Goal: Information Seeking & Learning: Compare options

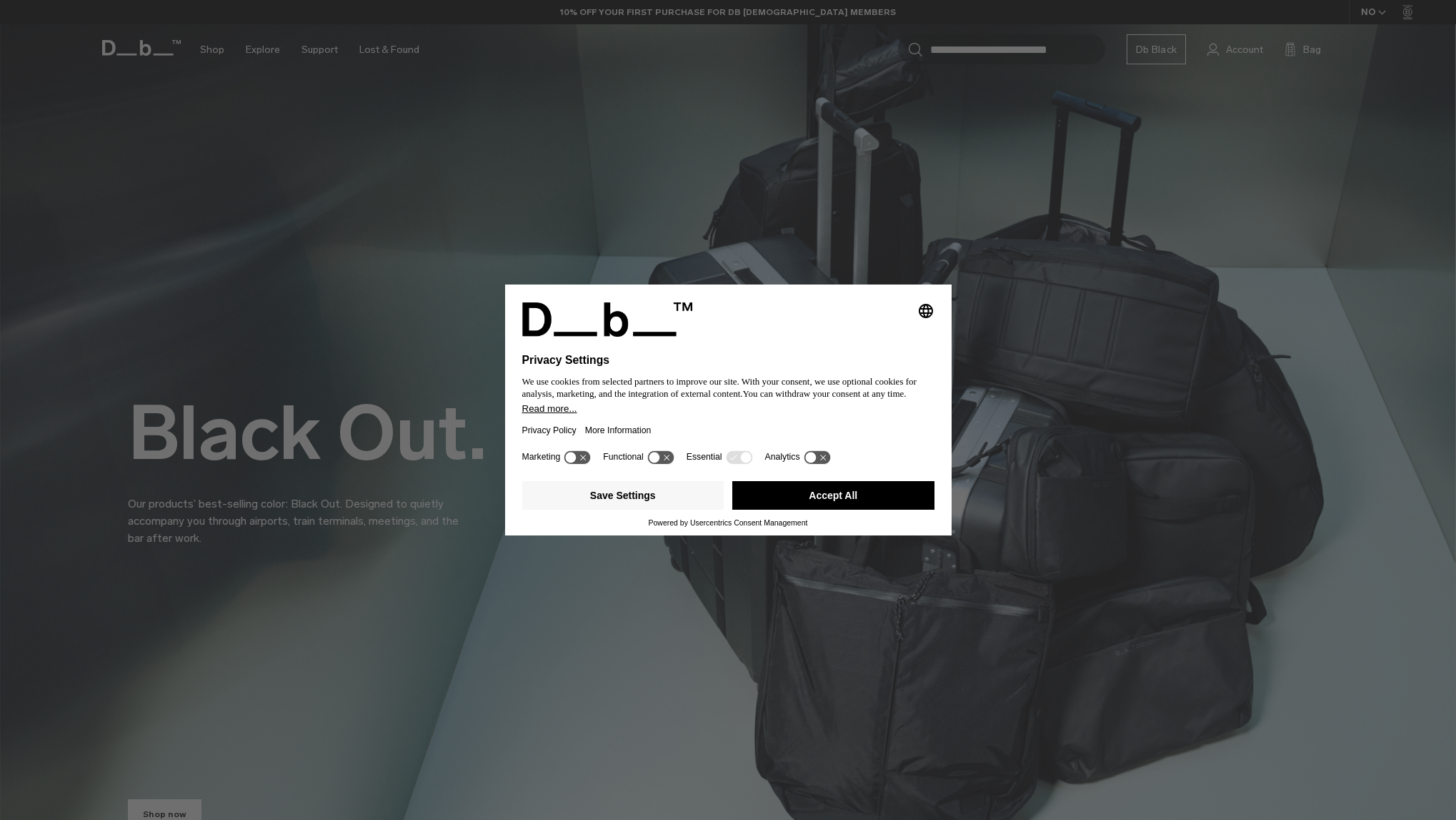
click at [876, 498] on button "Accept All" at bounding box center [833, 495] width 202 height 29
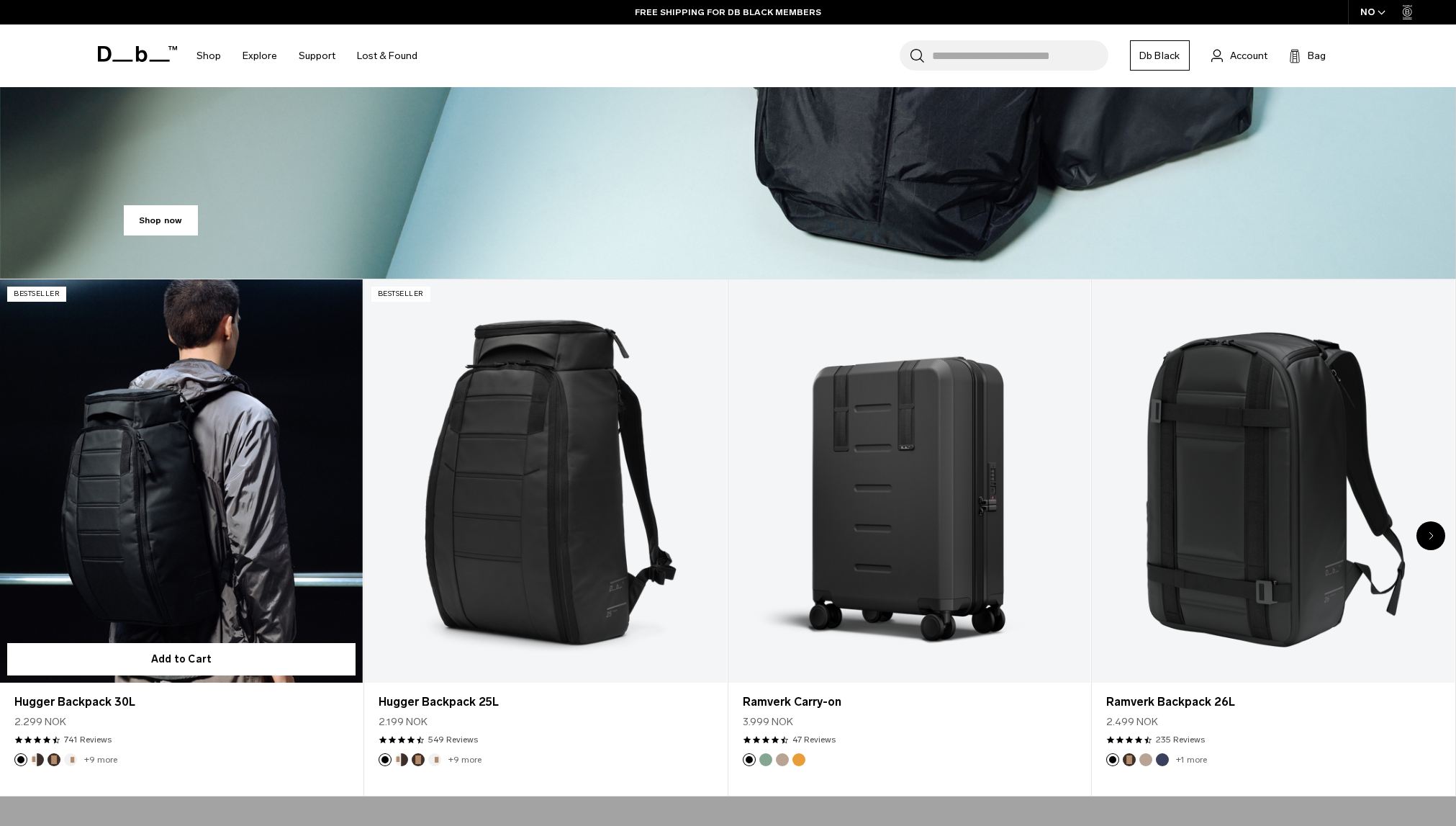
scroll to position [720, 0]
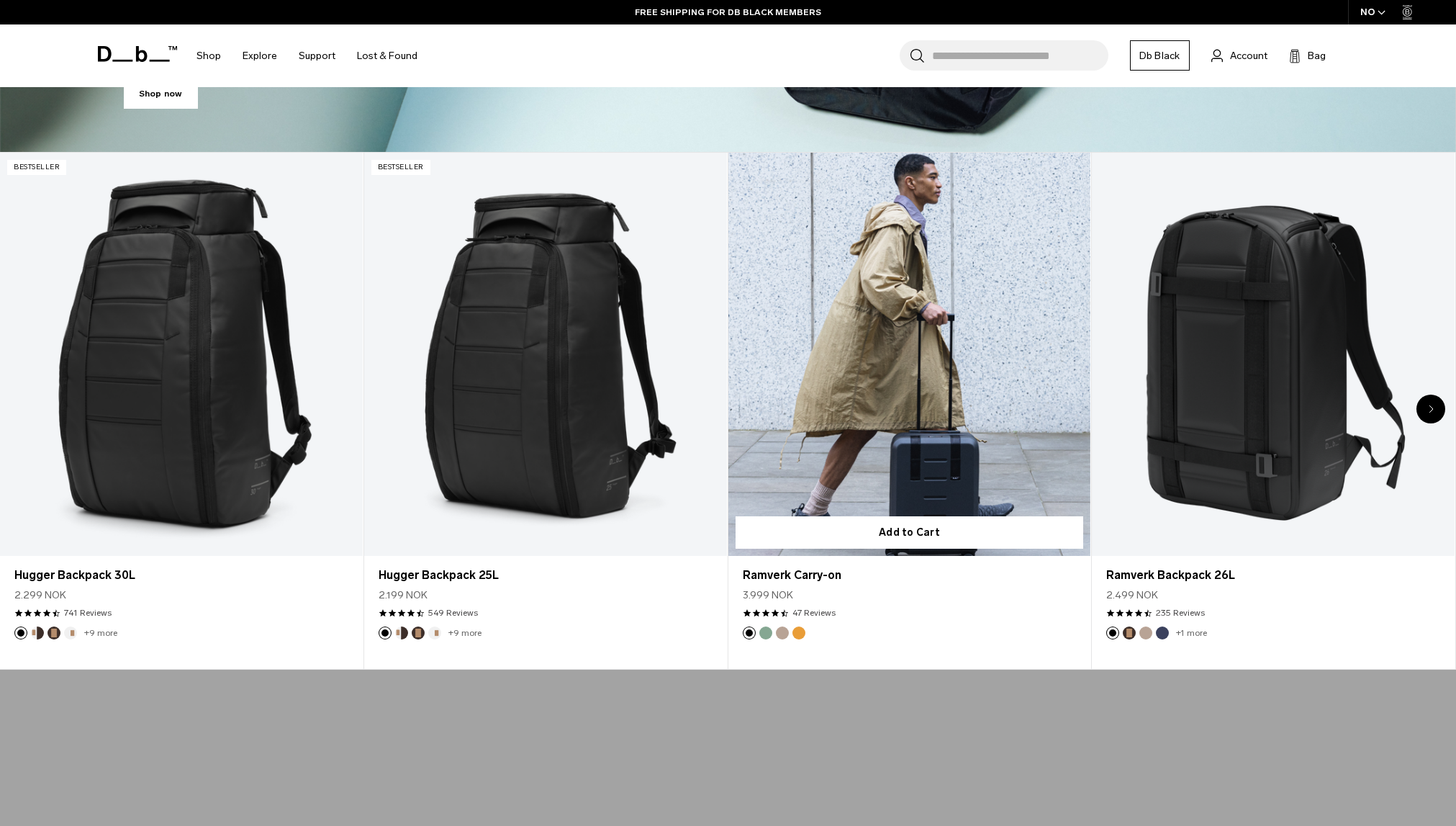
click at [959, 370] on link "Ramverk Carry-on" at bounding box center [910, 355] width 363 height 403
click at [890, 356] on link "Ramverk Carry-on" at bounding box center [910, 355] width 363 height 403
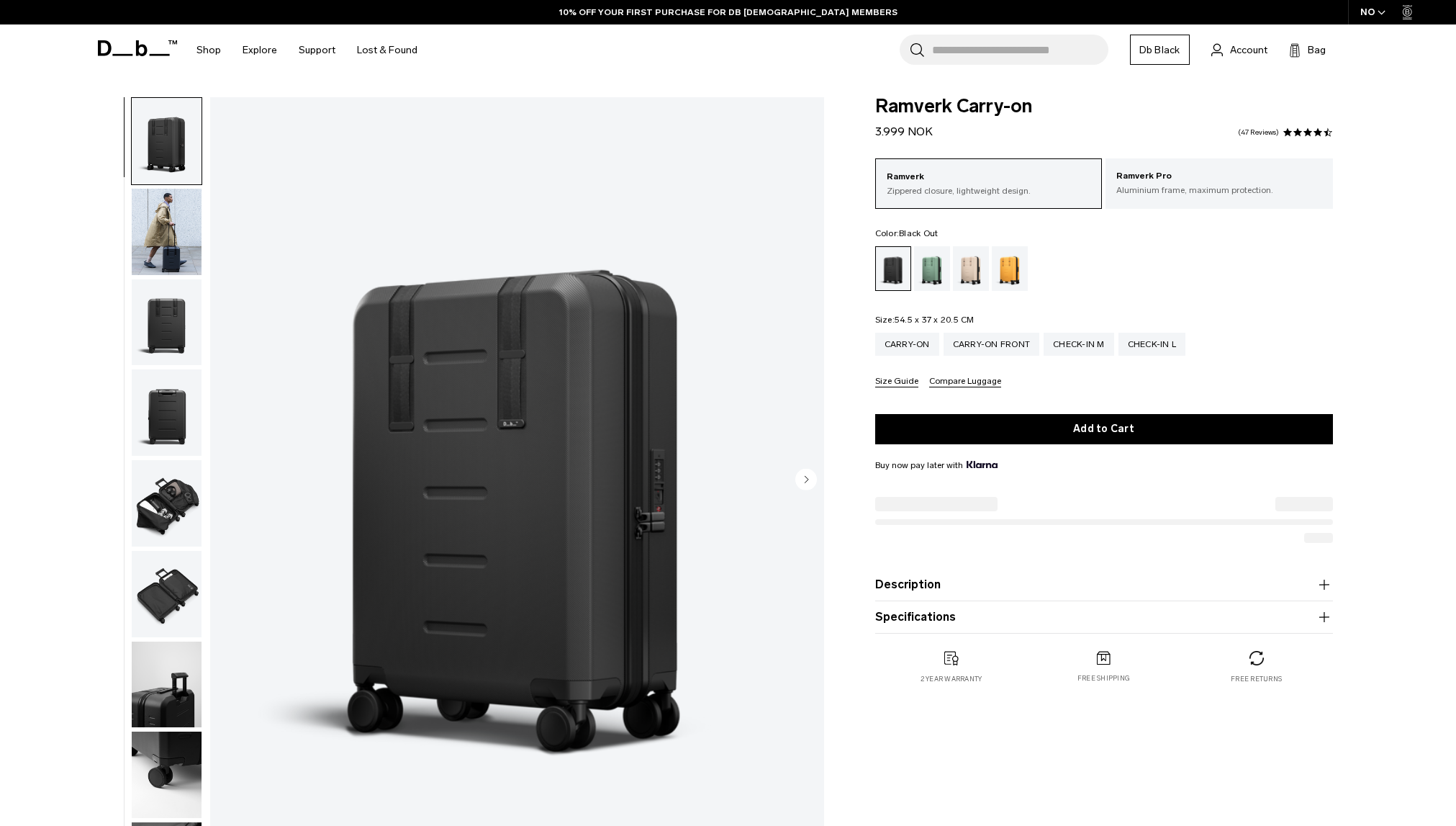
click at [808, 478] on circle "Next slide" at bounding box center [806, 478] width 21 height 21
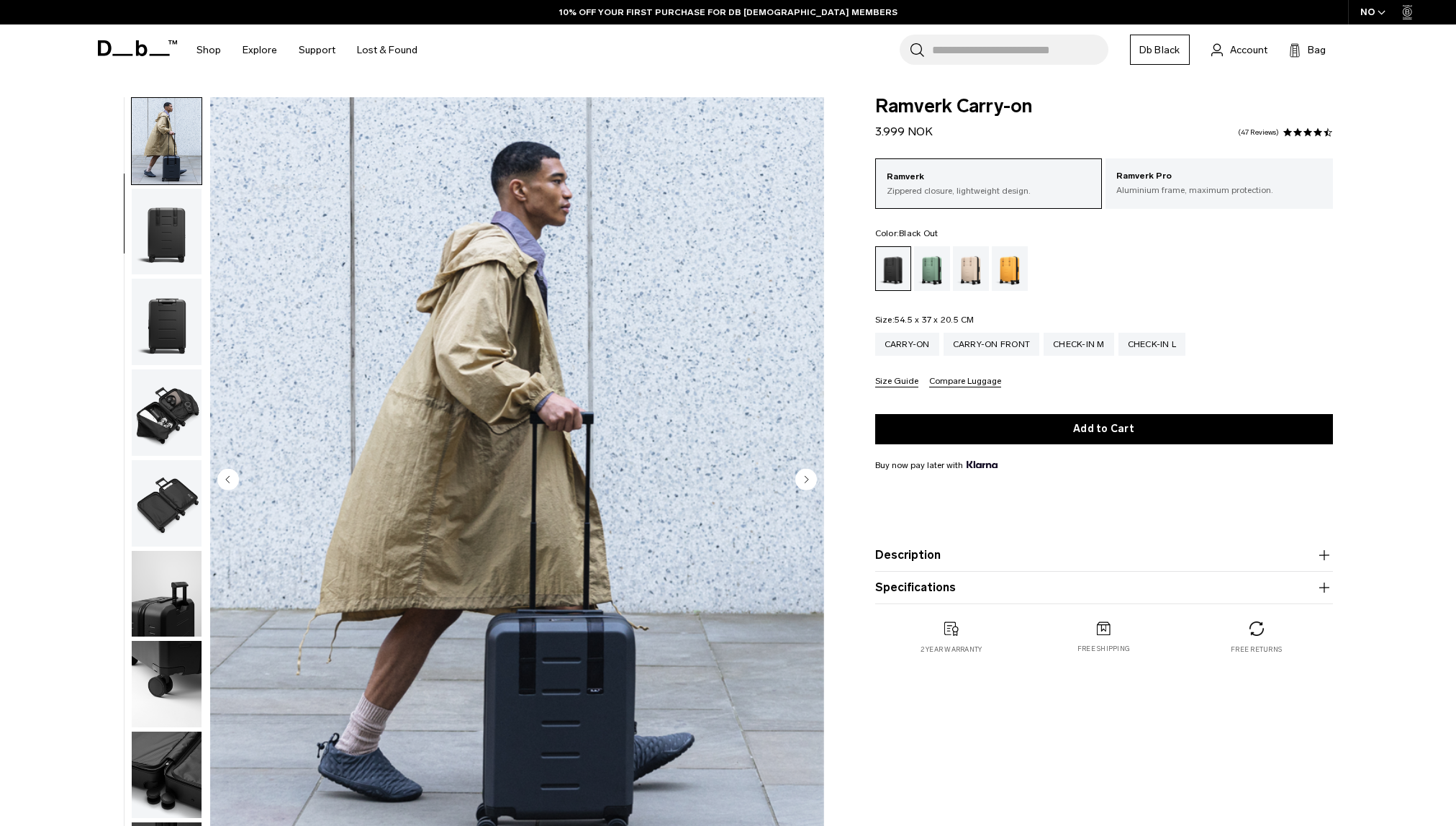
click at [808, 478] on circle "Next slide" at bounding box center [806, 478] width 21 height 21
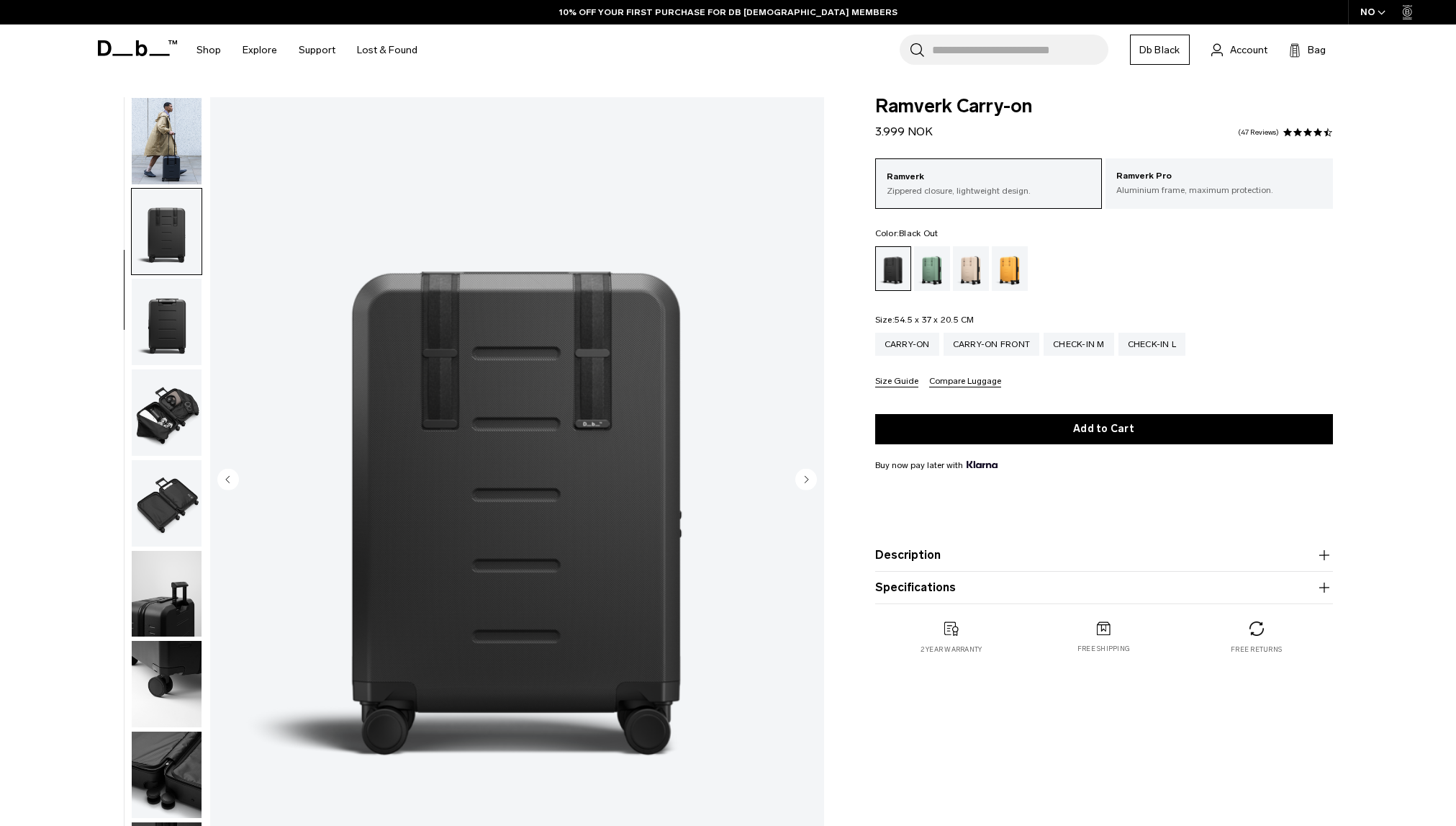
scroll to position [136, 0]
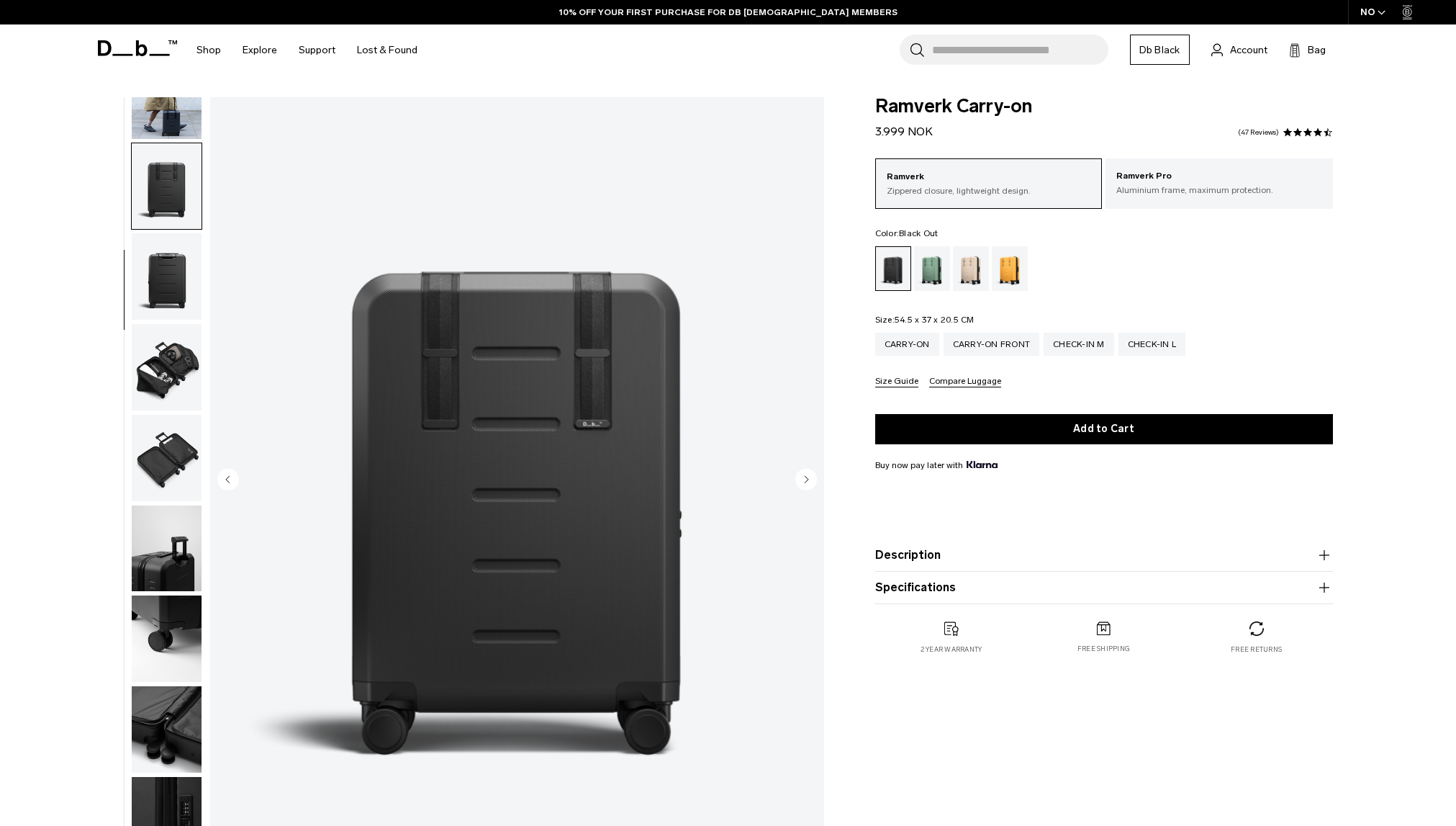
click at [808, 478] on circle "Next slide" at bounding box center [806, 478] width 21 height 21
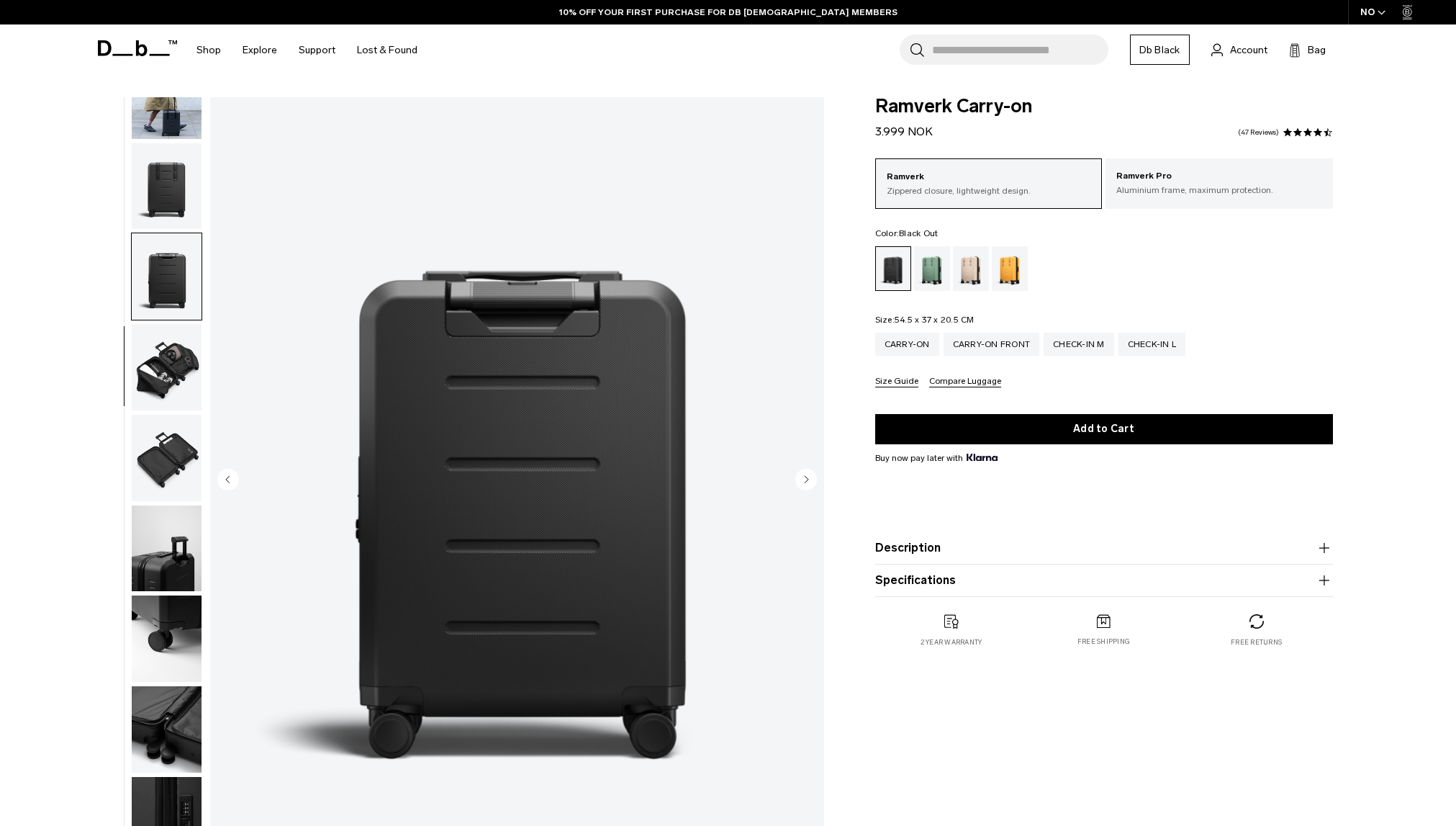
click at [808, 478] on circle "Next slide" at bounding box center [806, 478] width 21 height 21
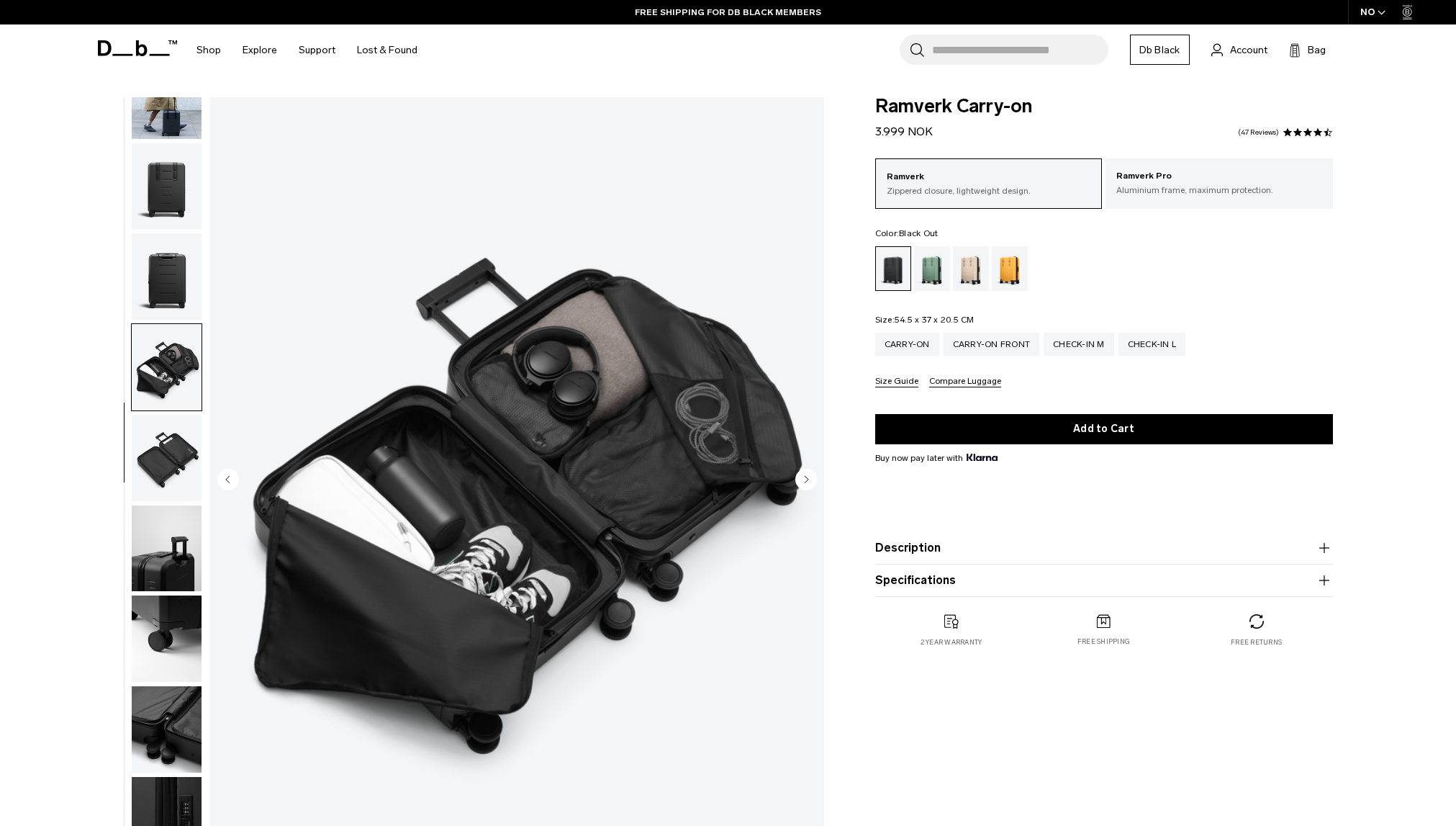
click at [808, 478] on circle "Next slide" at bounding box center [806, 478] width 21 height 21
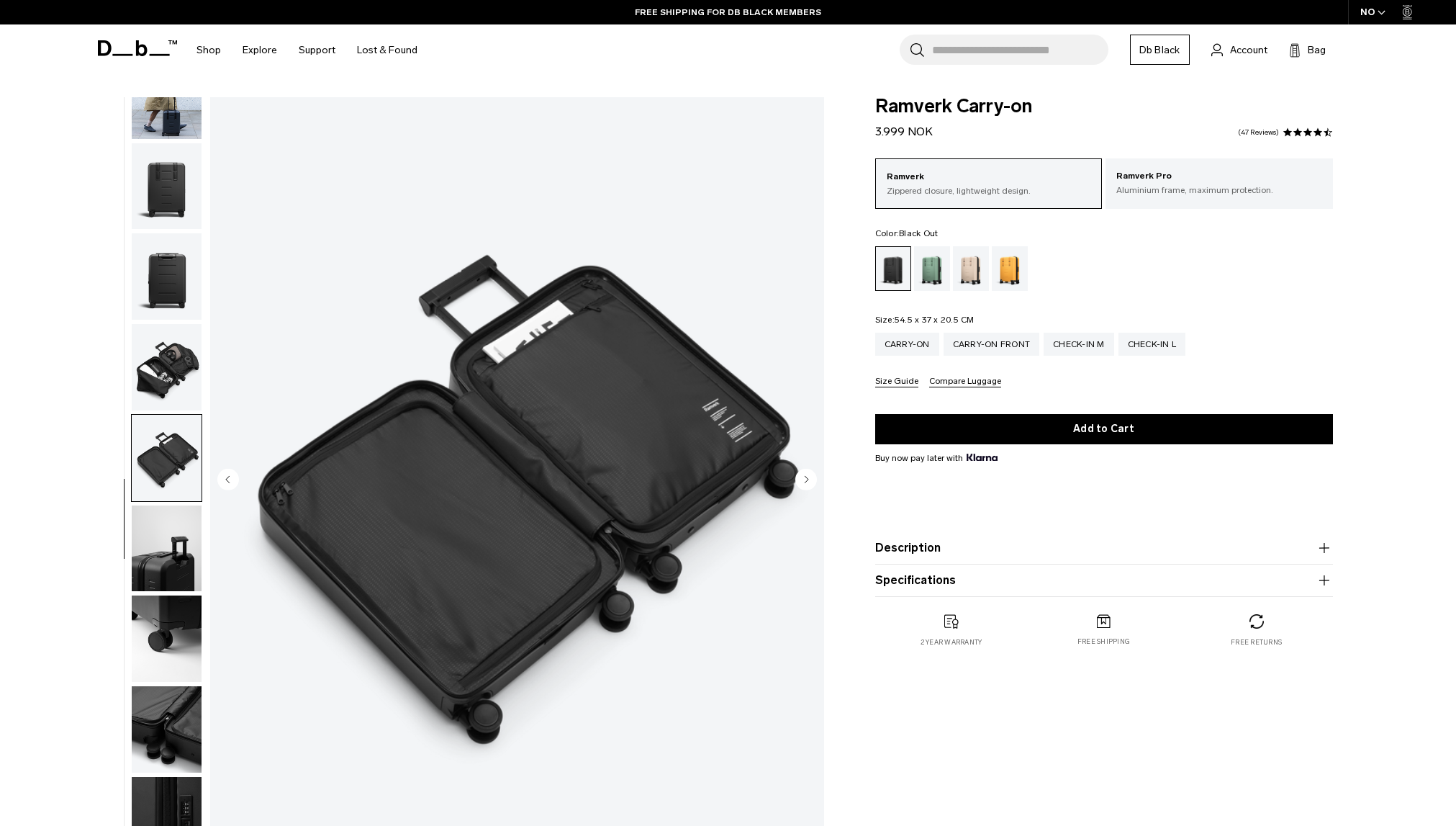
click at [808, 478] on circle "Next slide" at bounding box center [806, 478] width 21 height 21
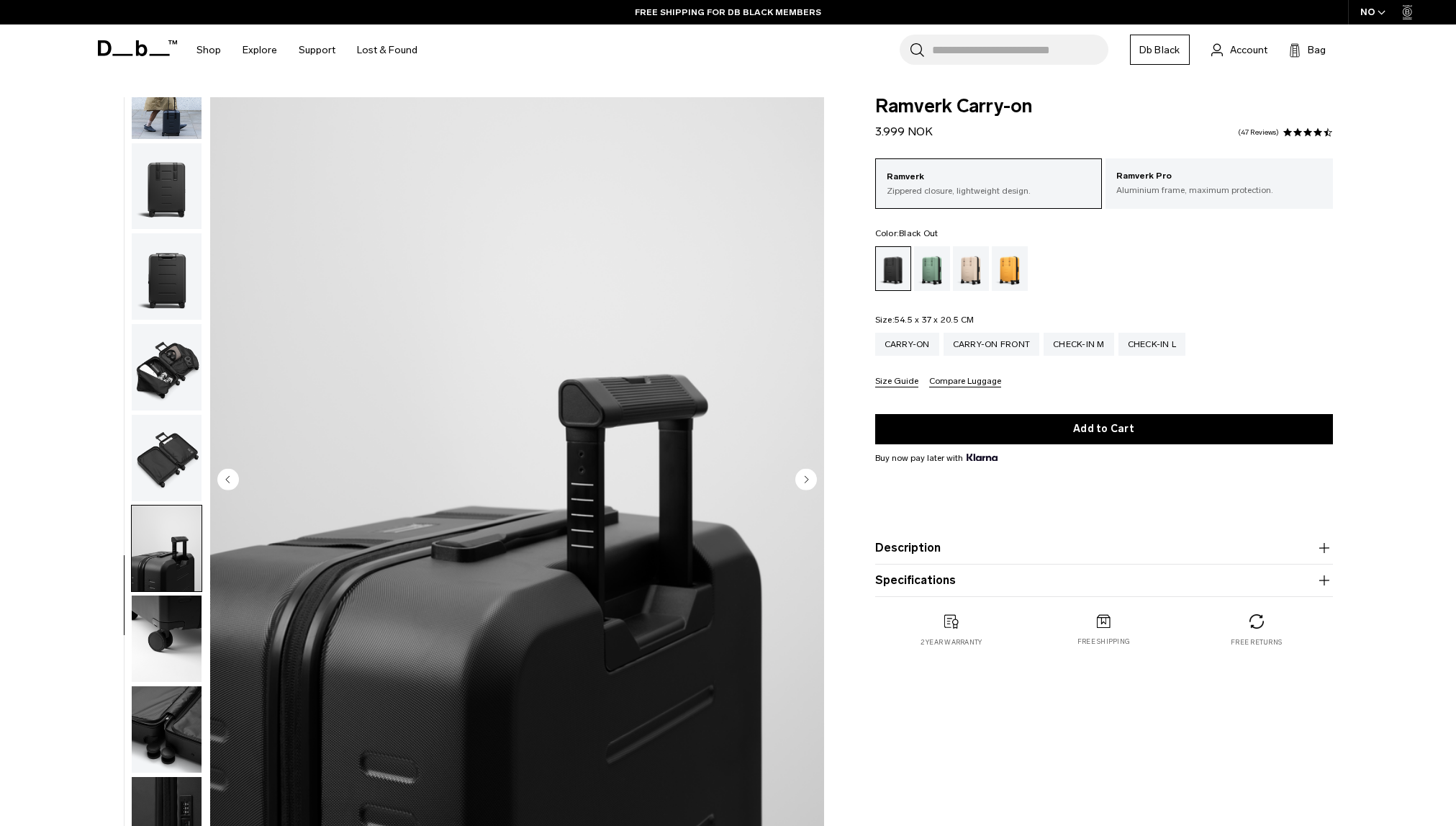
click at [808, 478] on circle "Next slide" at bounding box center [806, 478] width 21 height 21
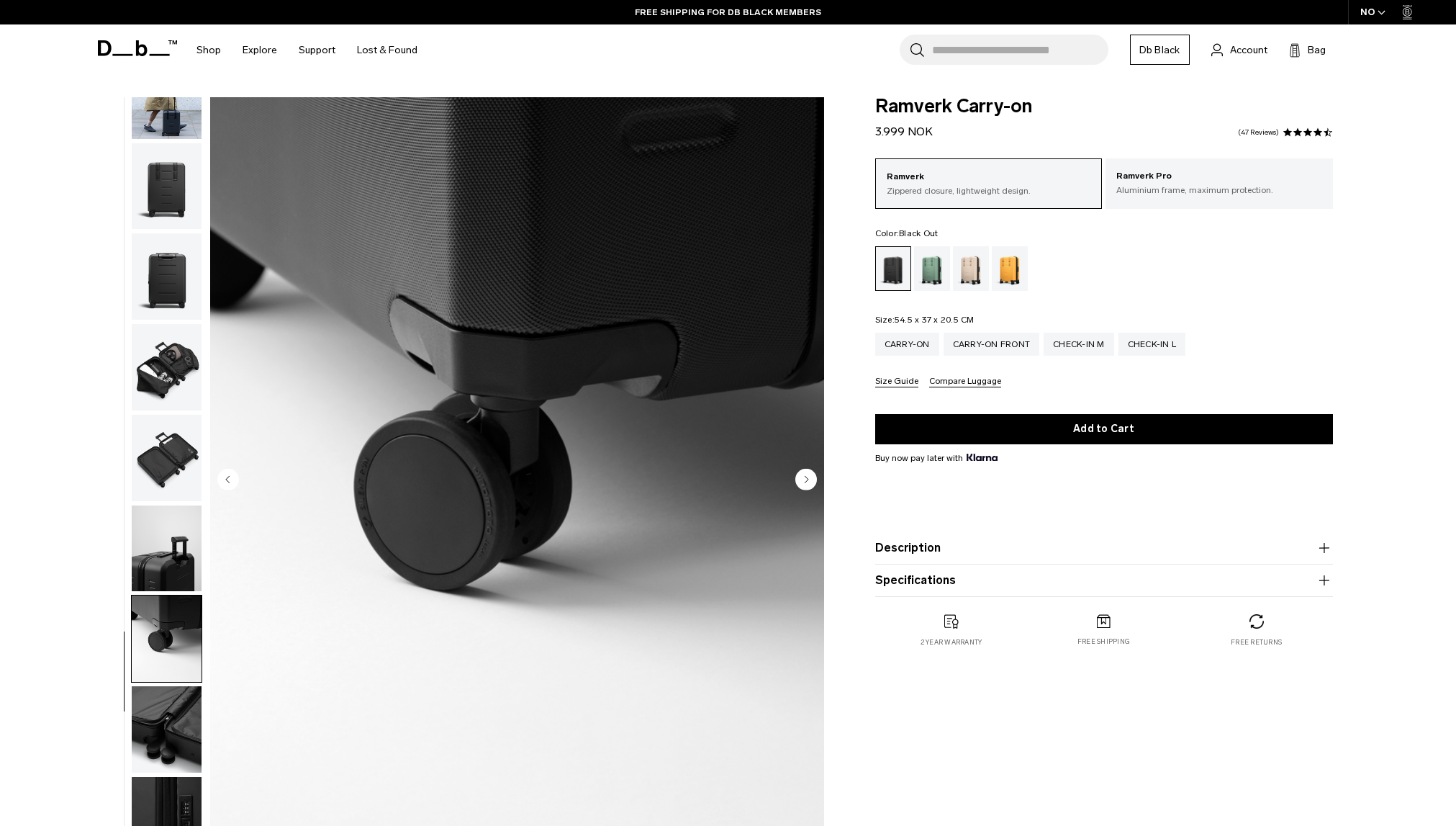
click at [808, 478] on circle "Next slide" at bounding box center [806, 478] width 21 height 21
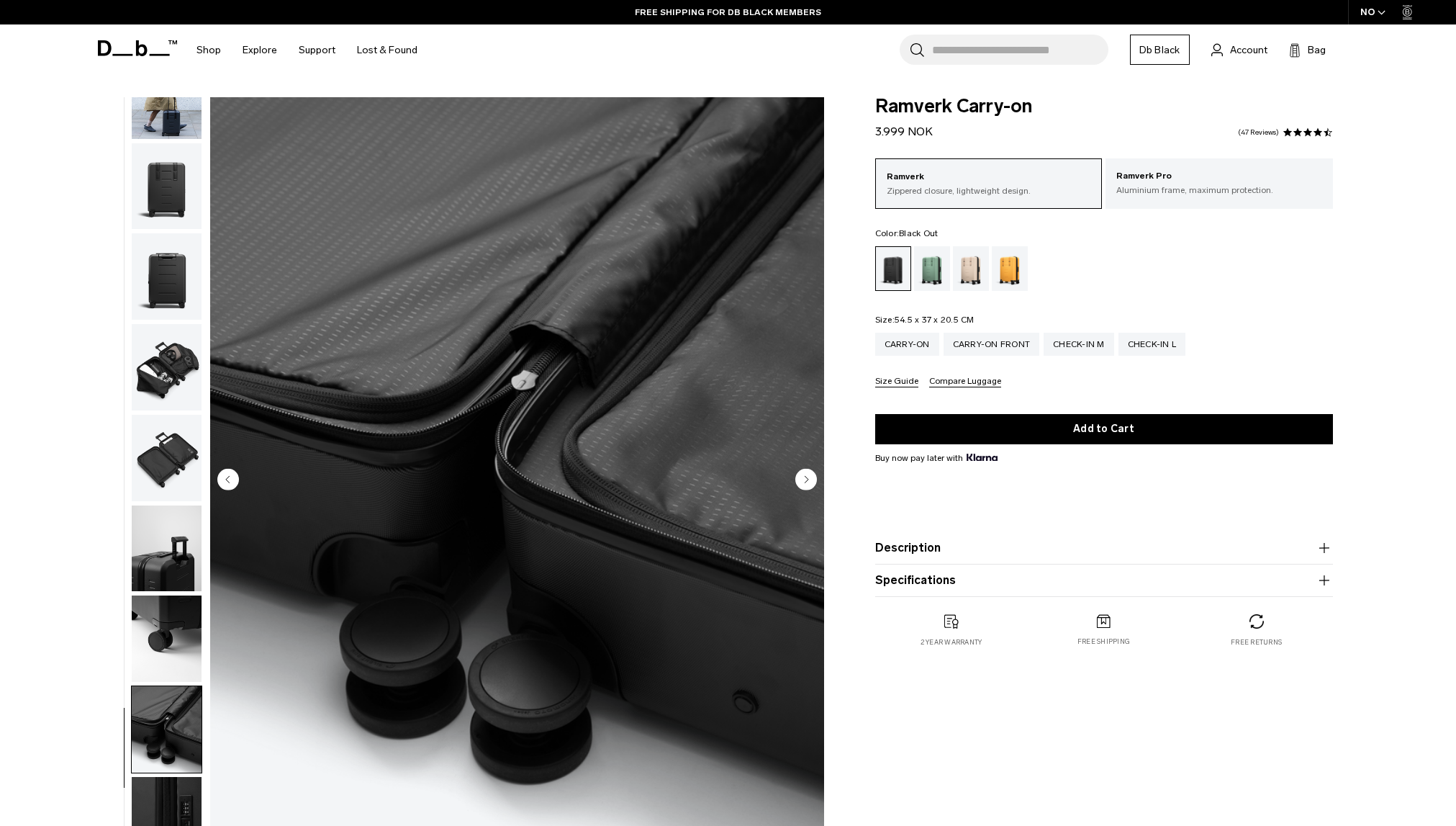
click at [808, 478] on circle "Next slide" at bounding box center [806, 478] width 21 height 21
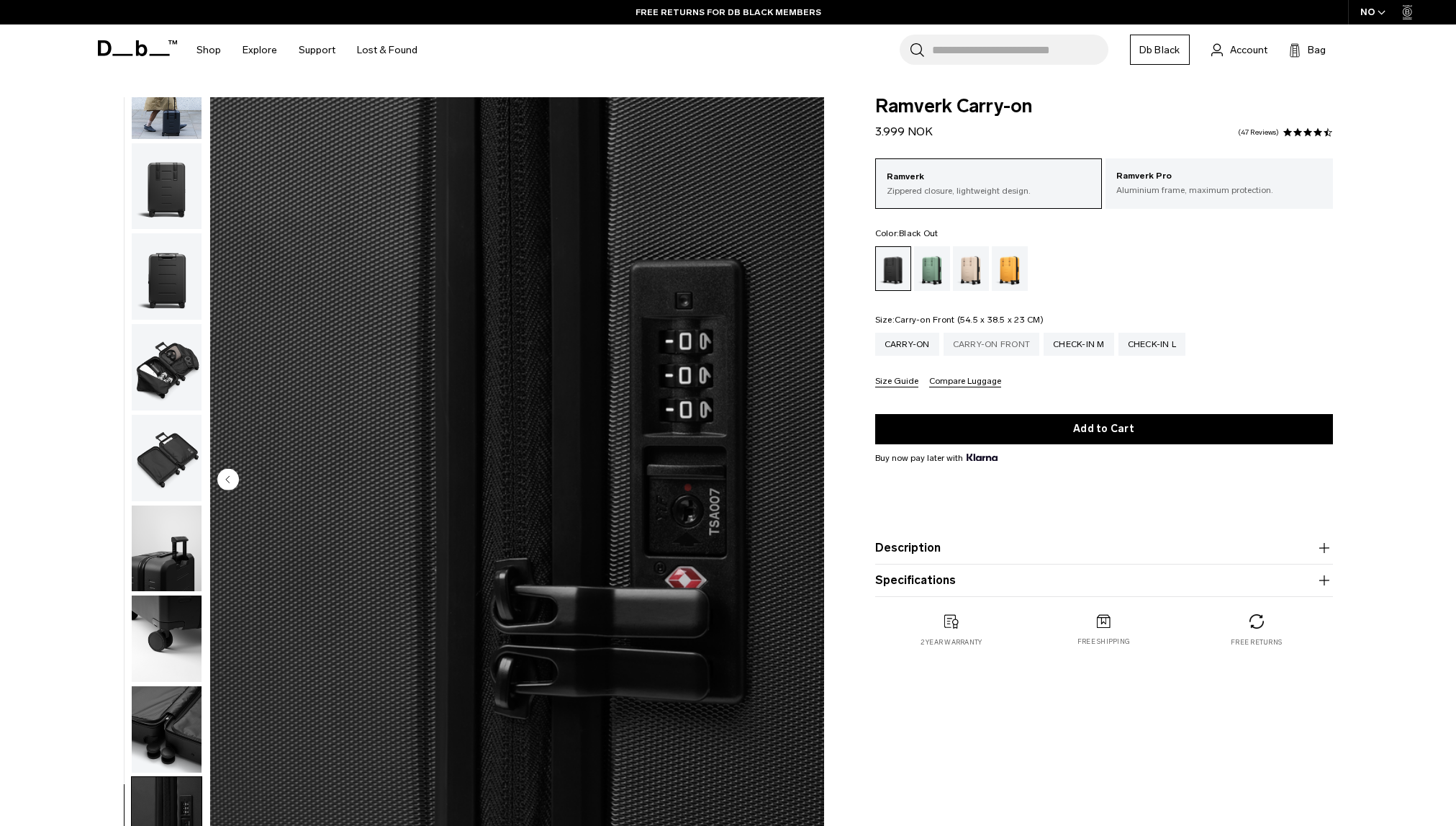
click at [991, 343] on div "Carry-on Front" at bounding box center [992, 344] width 96 height 23
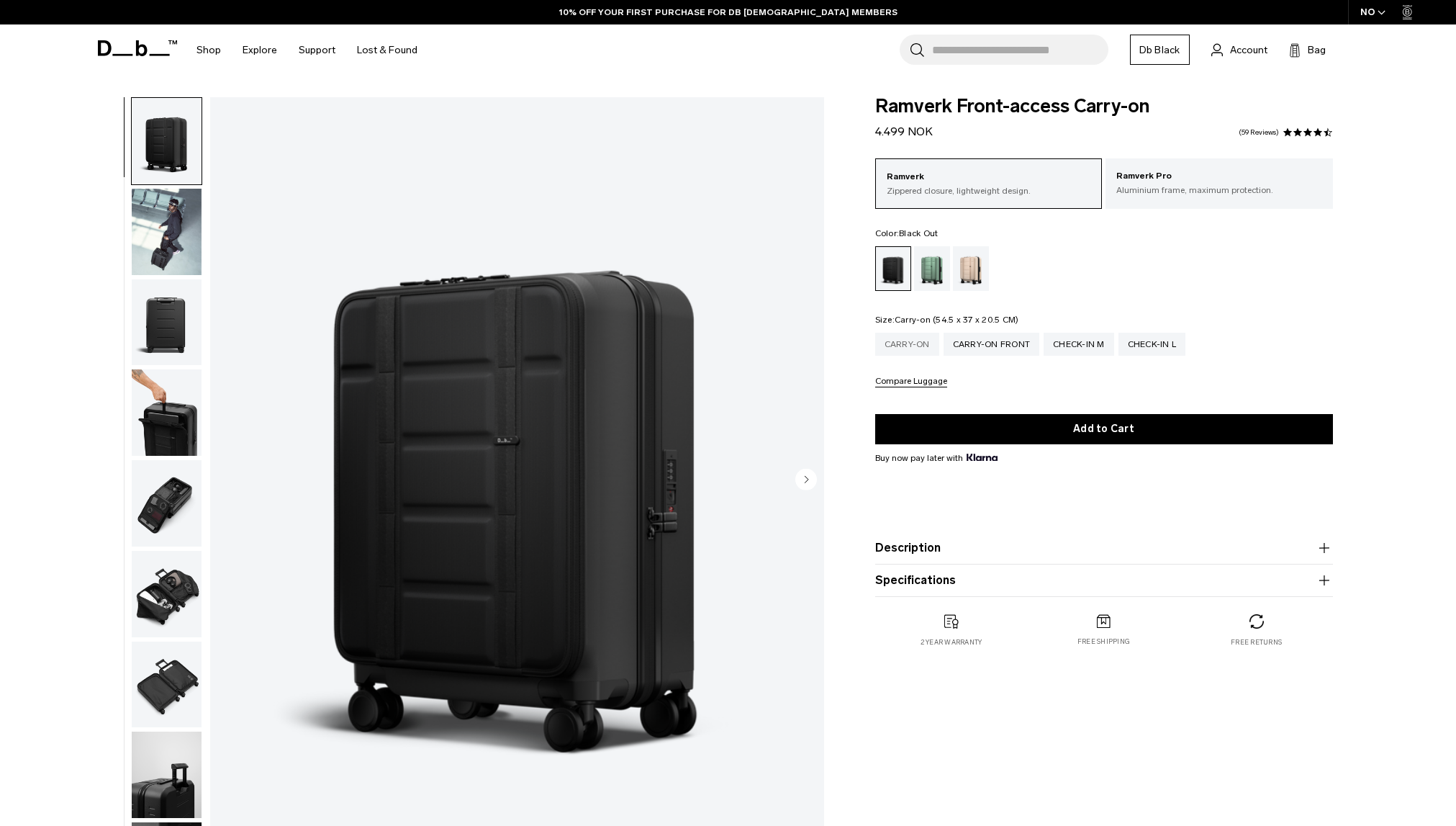
click at [919, 346] on div "Carry-on" at bounding box center [908, 344] width 64 height 23
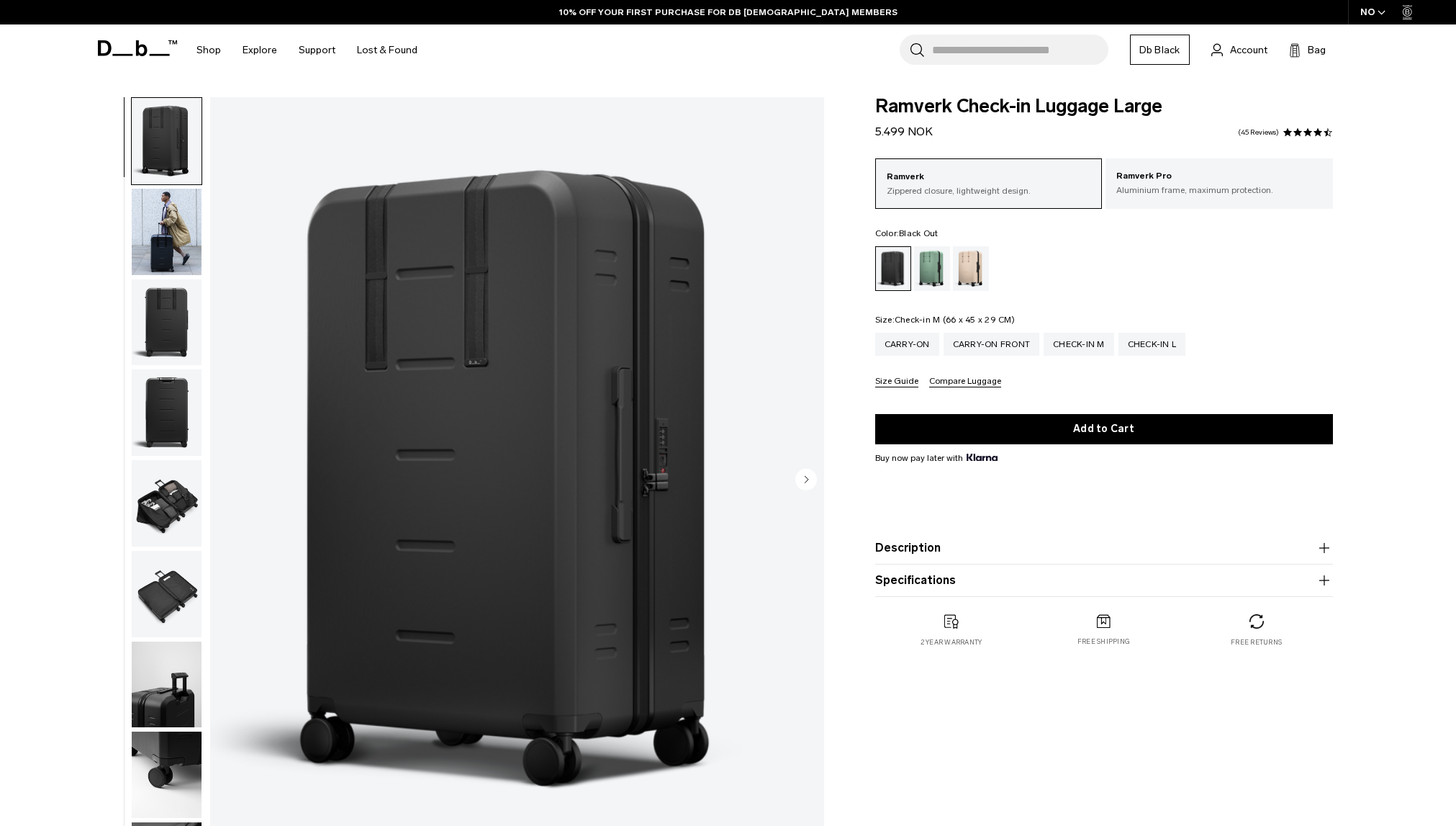
click at [1073, 348] on div "Check-in M" at bounding box center [1079, 344] width 70 height 23
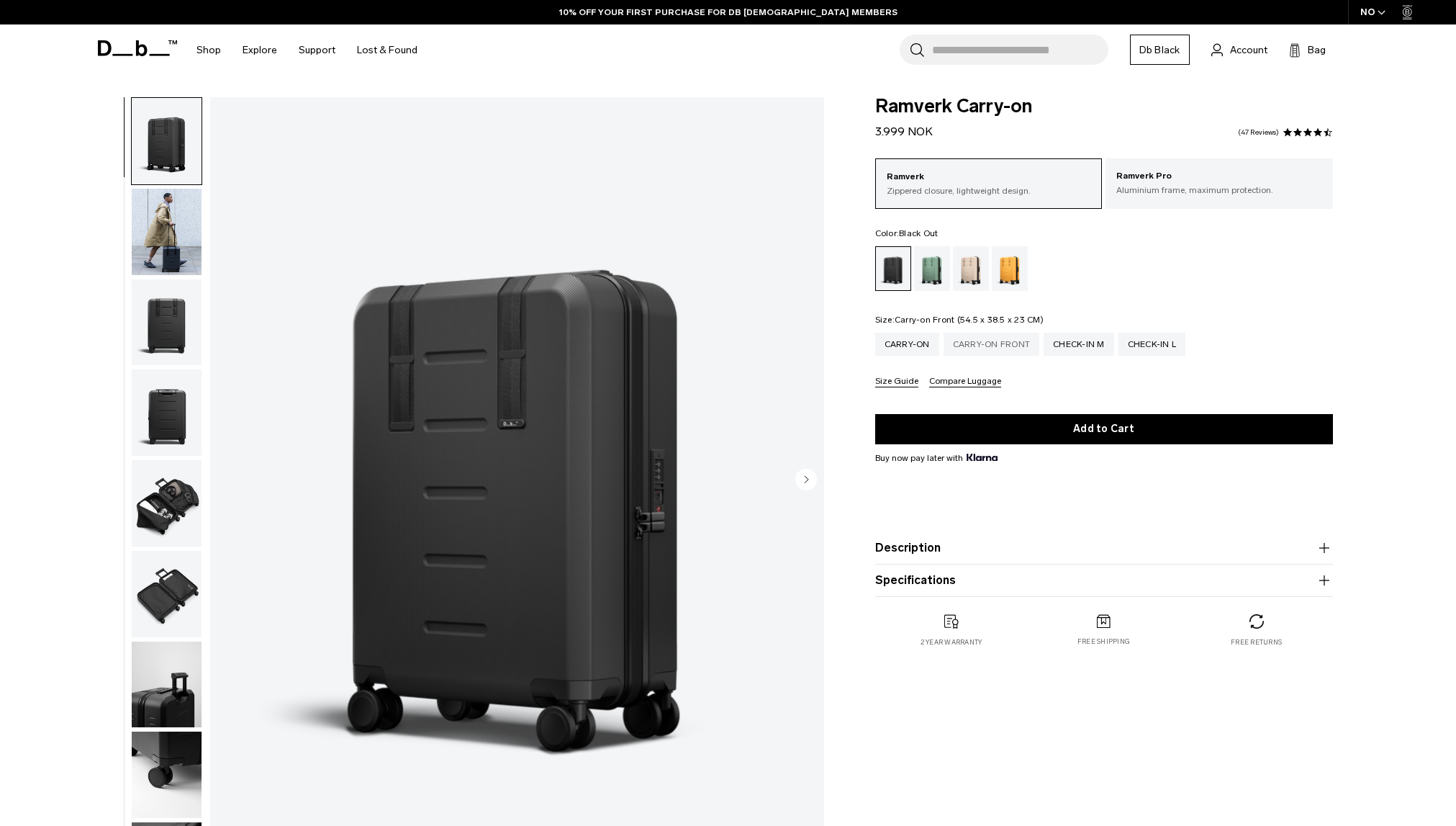
click at [981, 343] on div "Carry-on Front" at bounding box center [992, 344] width 96 height 23
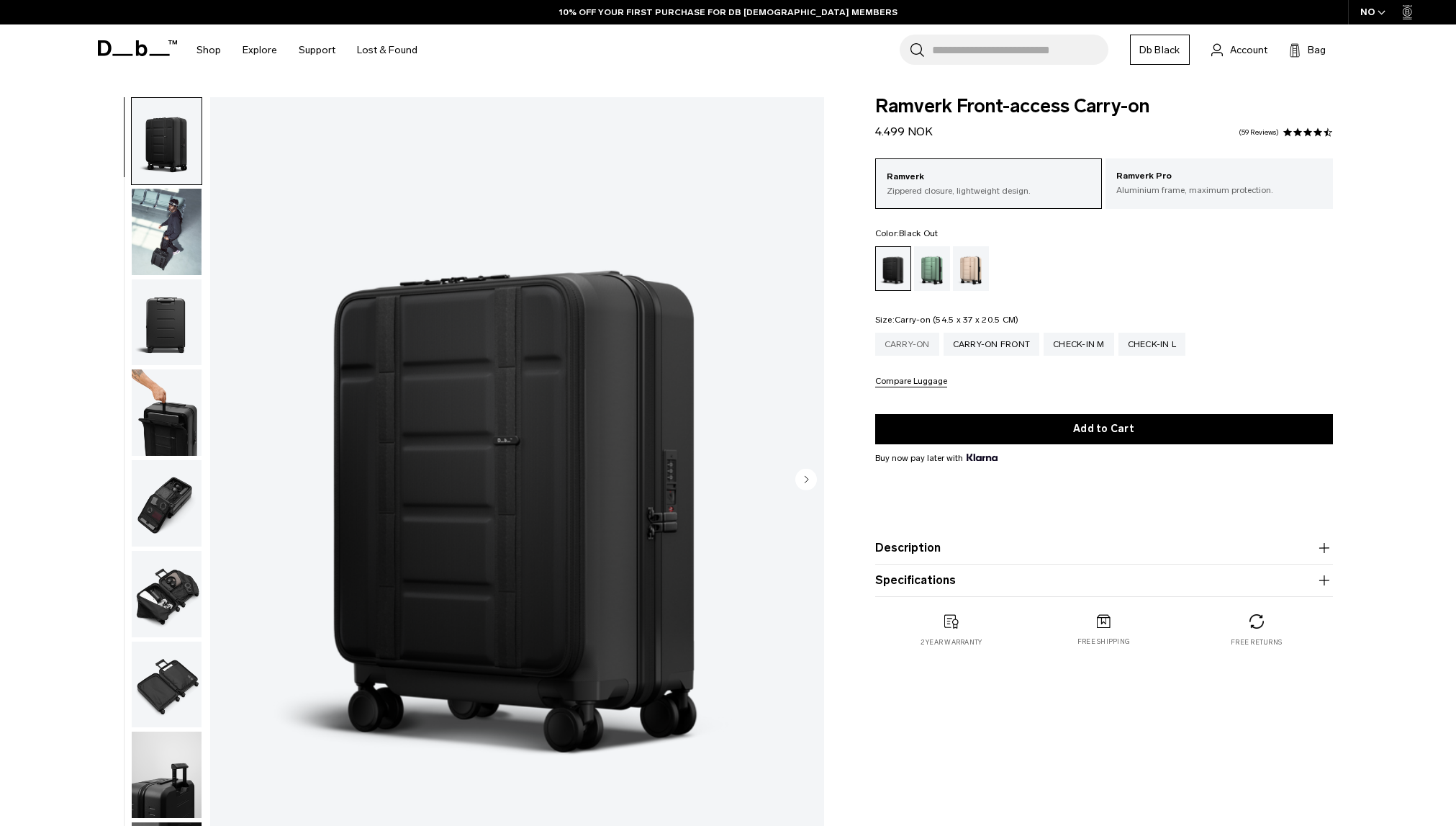
click at [911, 351] on div "Carry-on" at bounding box center [908, 344] width 64 height 23
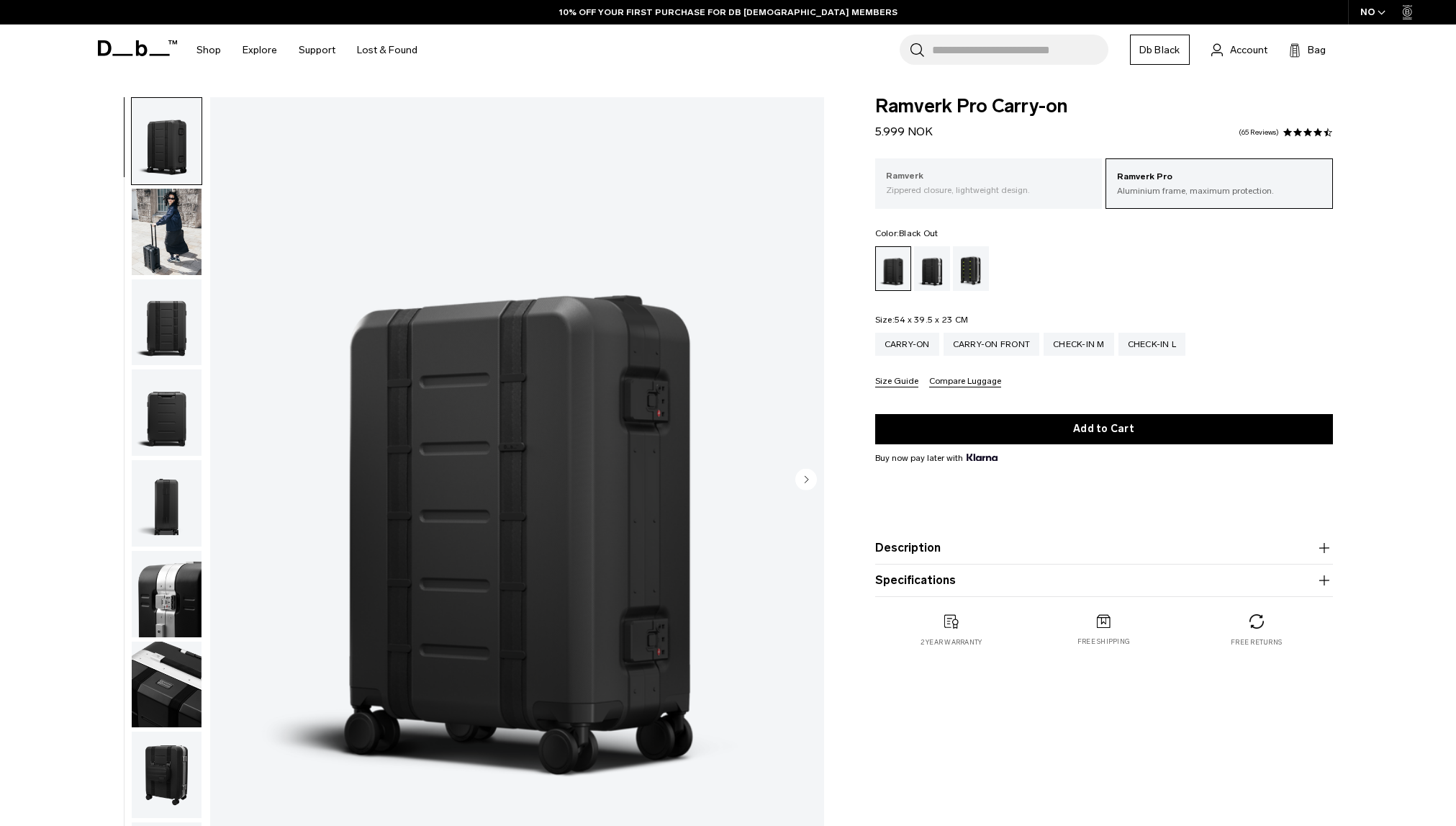
click at [1017, 181] on p "Ramverk" at bounding box center [988, 176] width 205 height 15
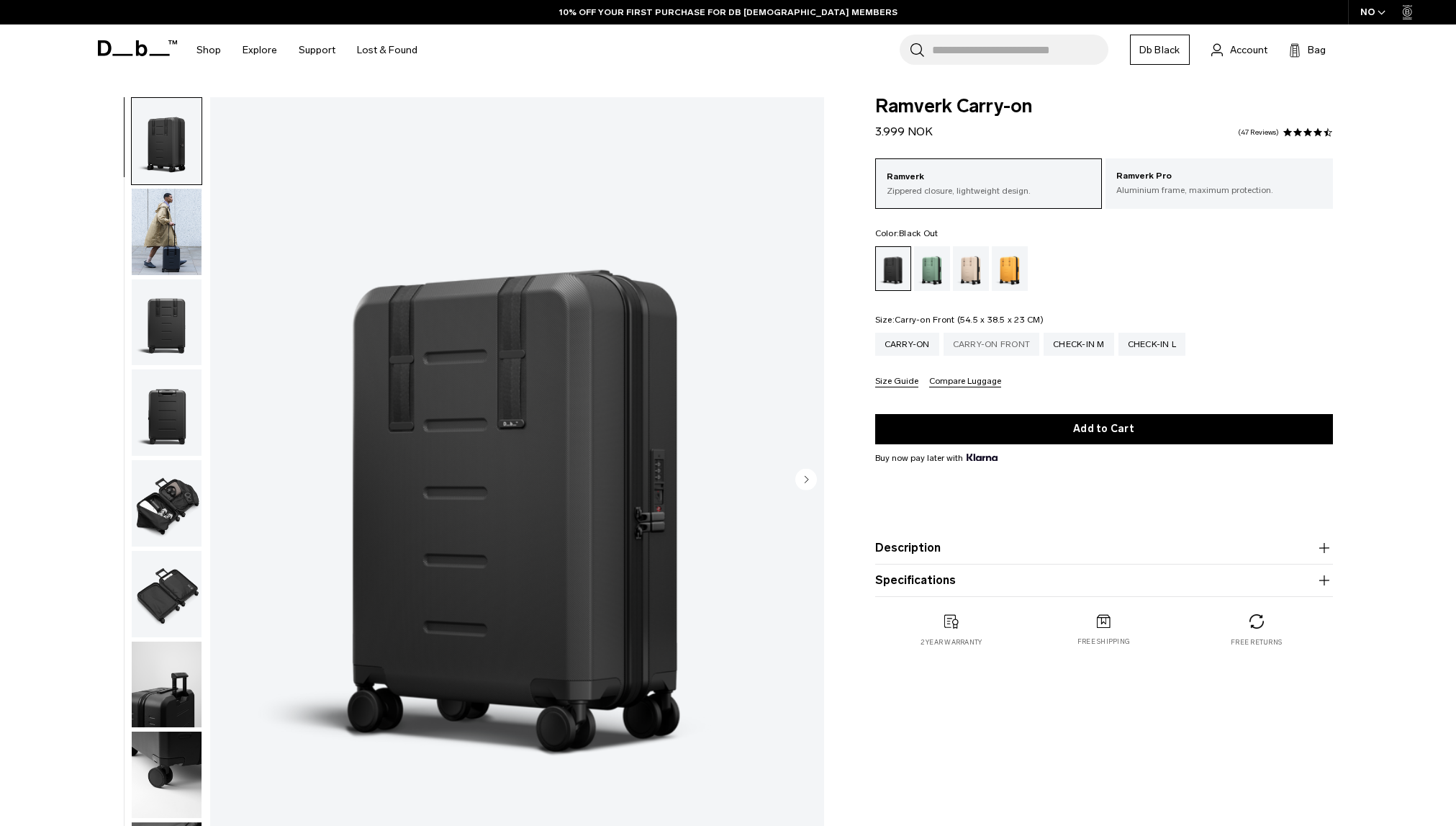
click at [999, 349] on div "Carry-on Front" at bounding box center [992, 344] width 96 height 23
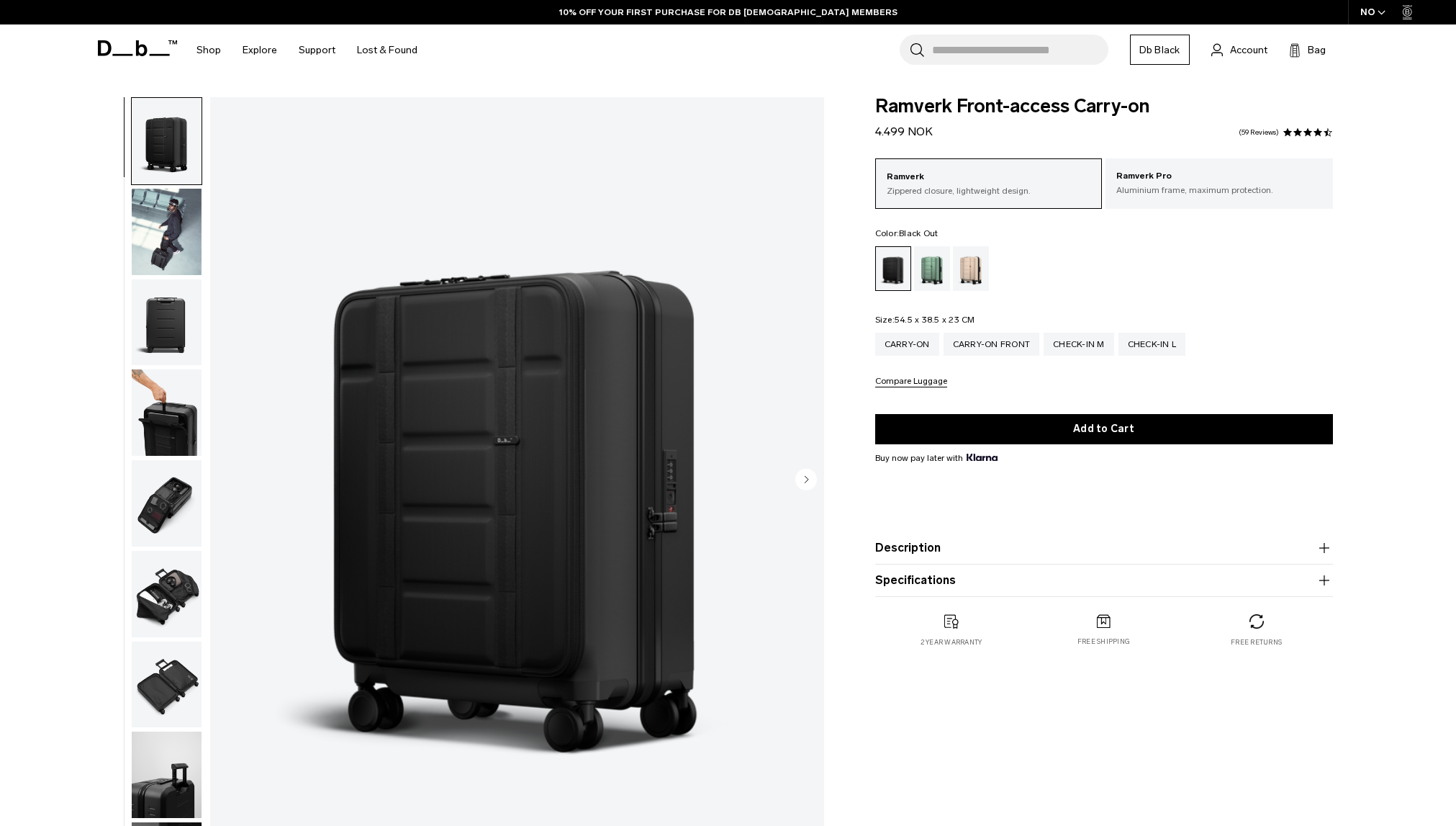
click at [178, 429] on img "button" at bounding box center [166, 412] width 70 height 86
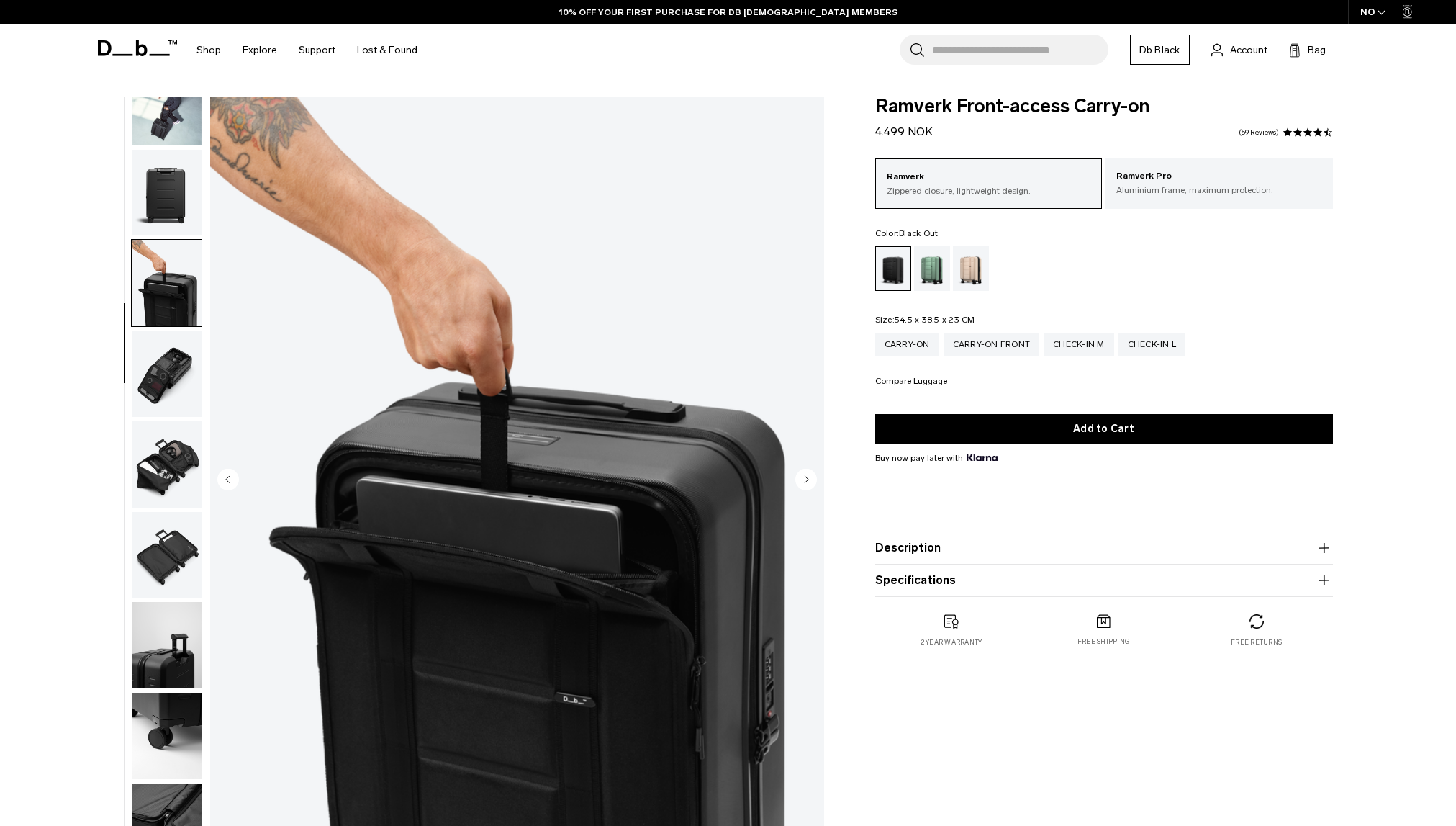
scroll to position [227, 0]
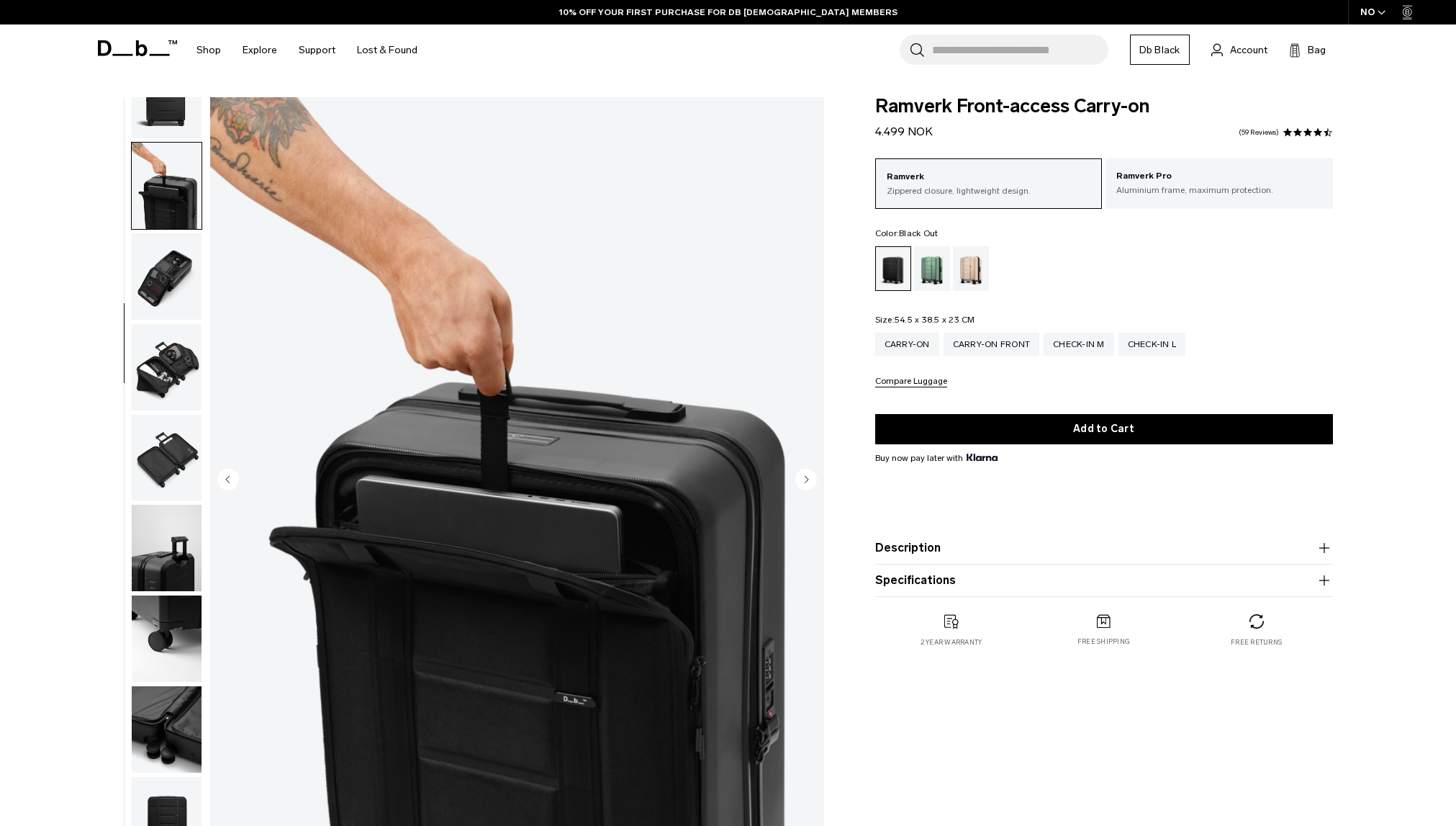
click at [179, 354] on img "button" at bounding box center [166, 367] width 70 height 86
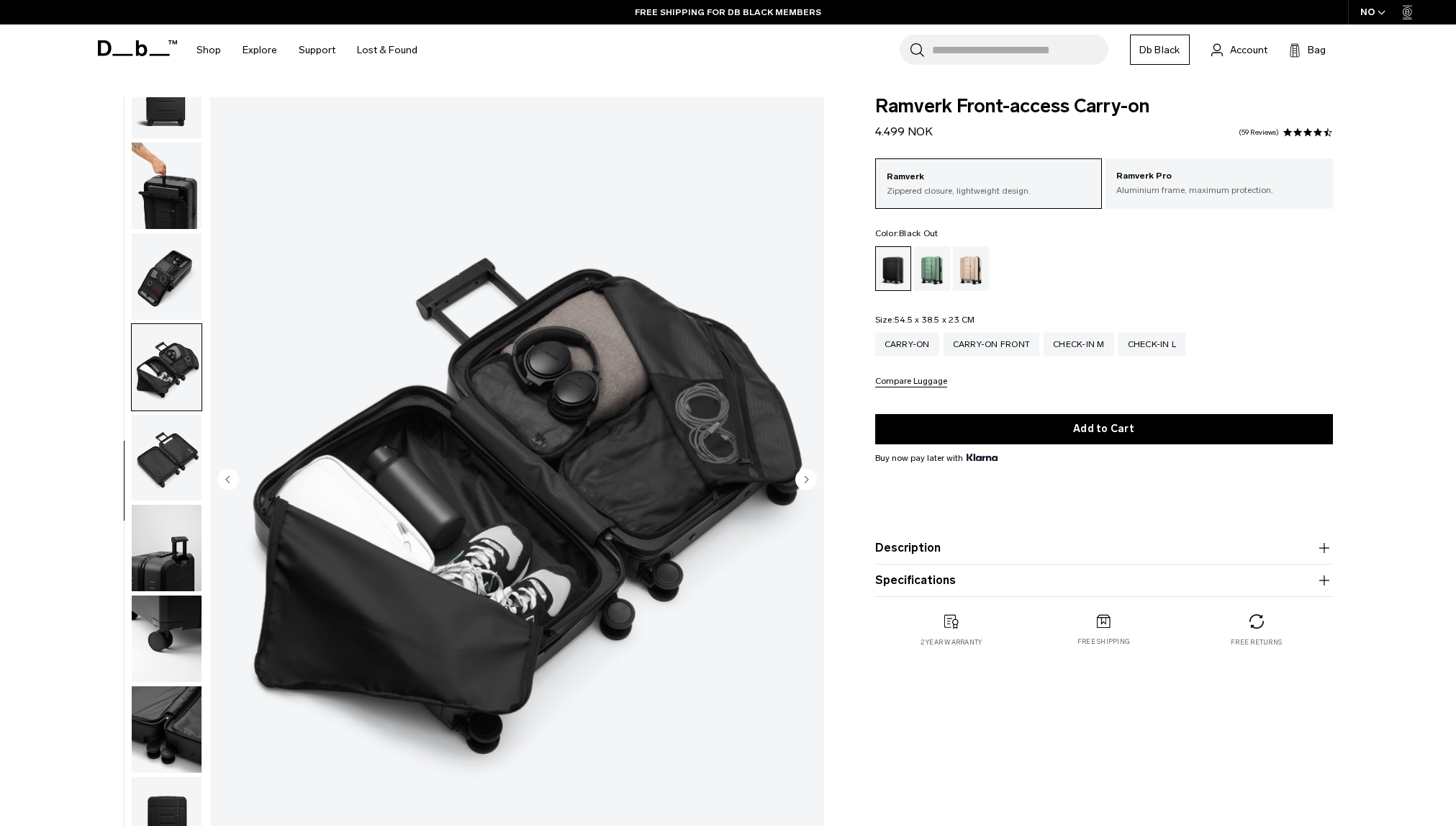
click at [170, 449] on img "button" at bounding box center [166, 458] width 70 height 86
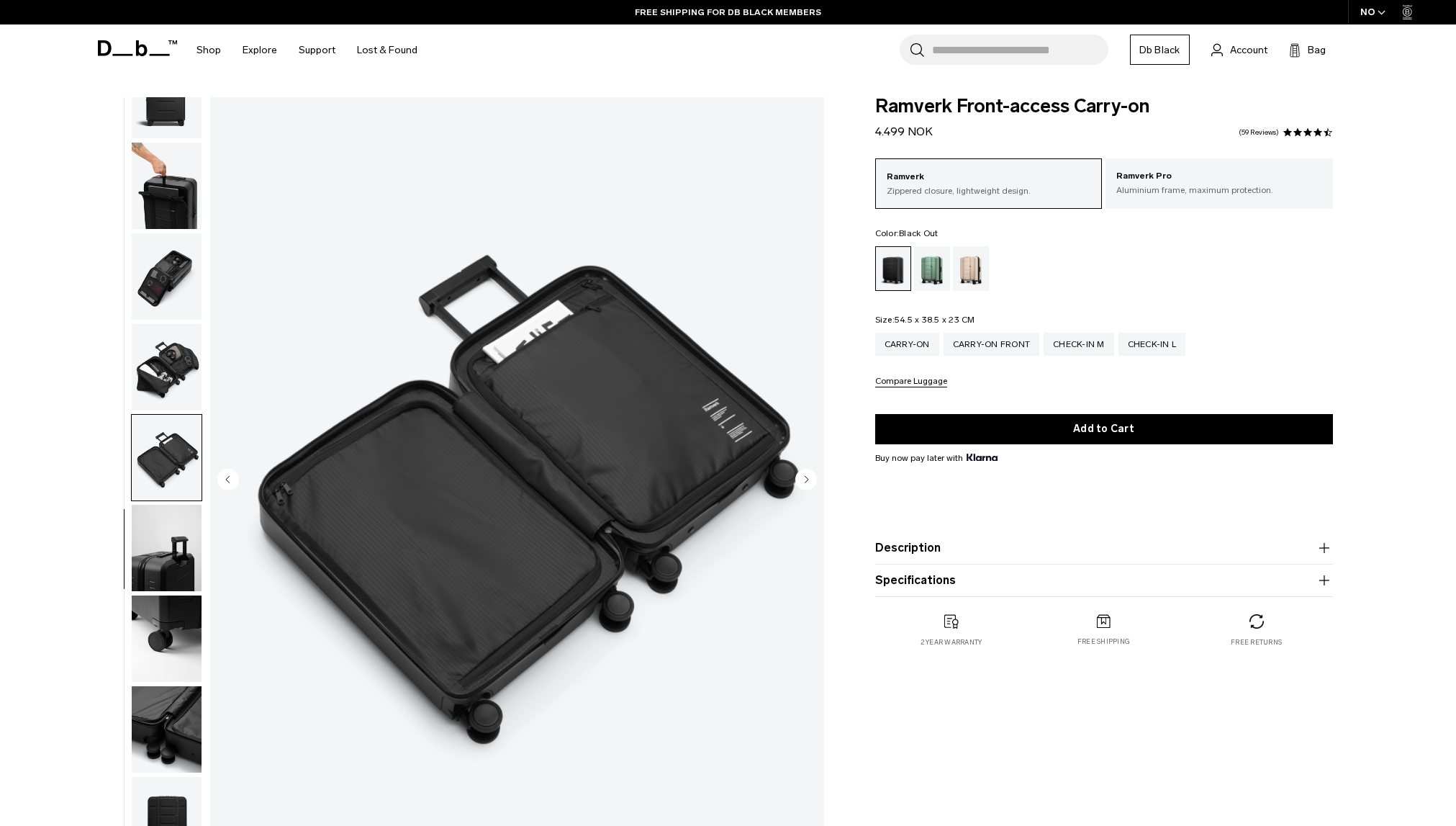
click at [183, 549] on img "button" at bounding box center [166, 548] width 70 height 86
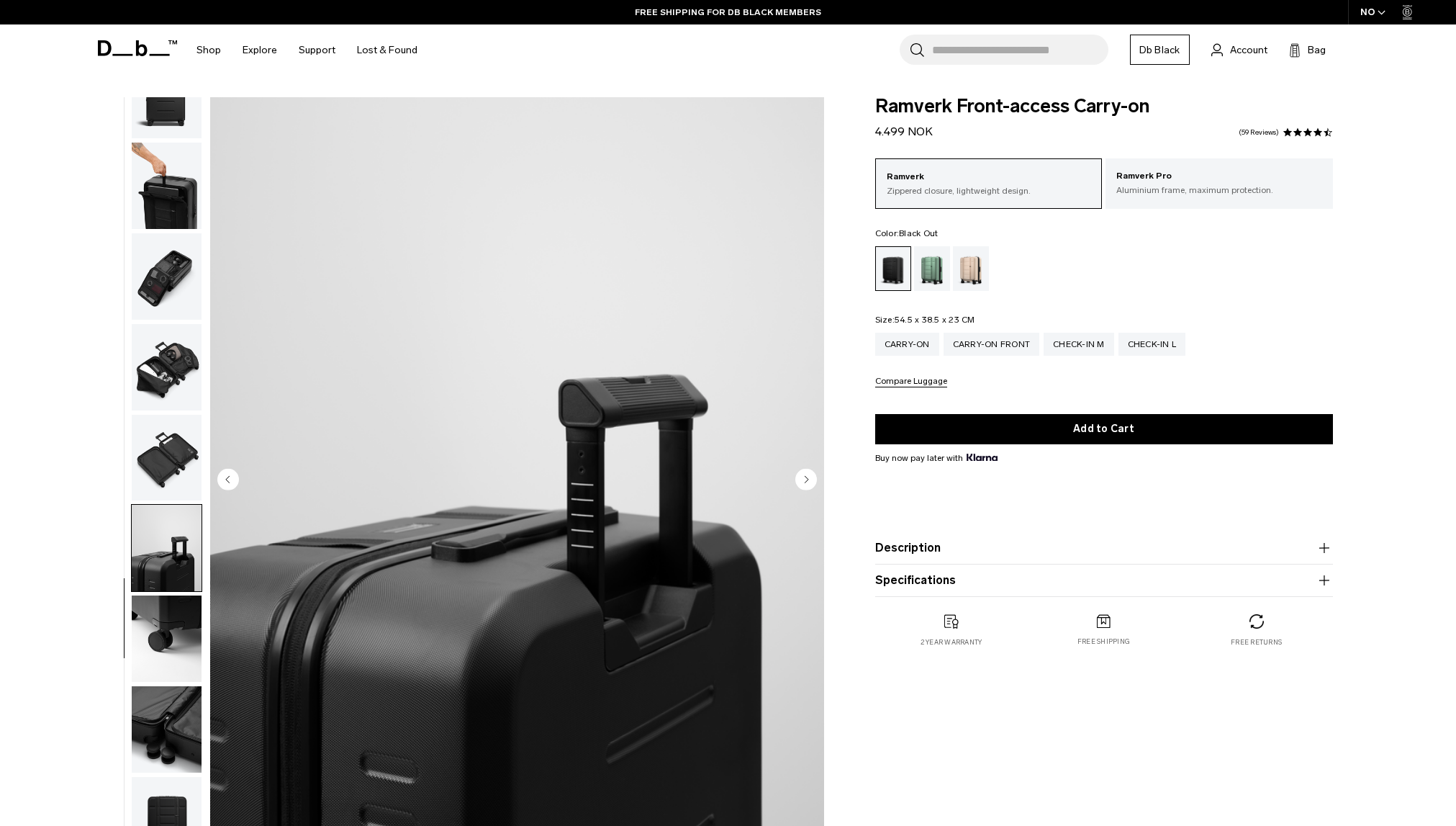
click at [174, 635] on img "button" at bounding box center [166, 638] width 70 height 86
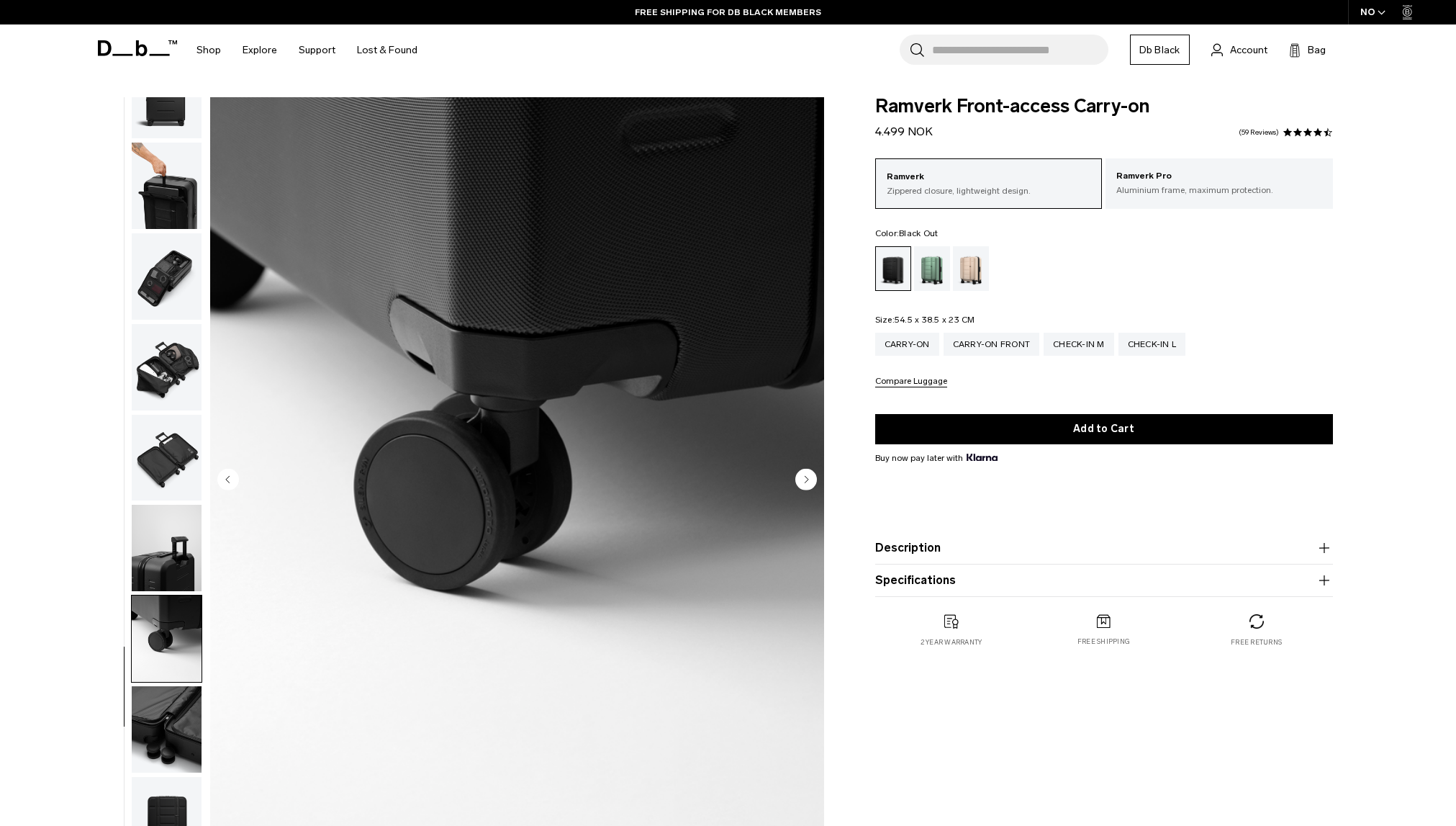
click at [171, 711] on img "button" at bounding box center [166, 729] width 70 height 86
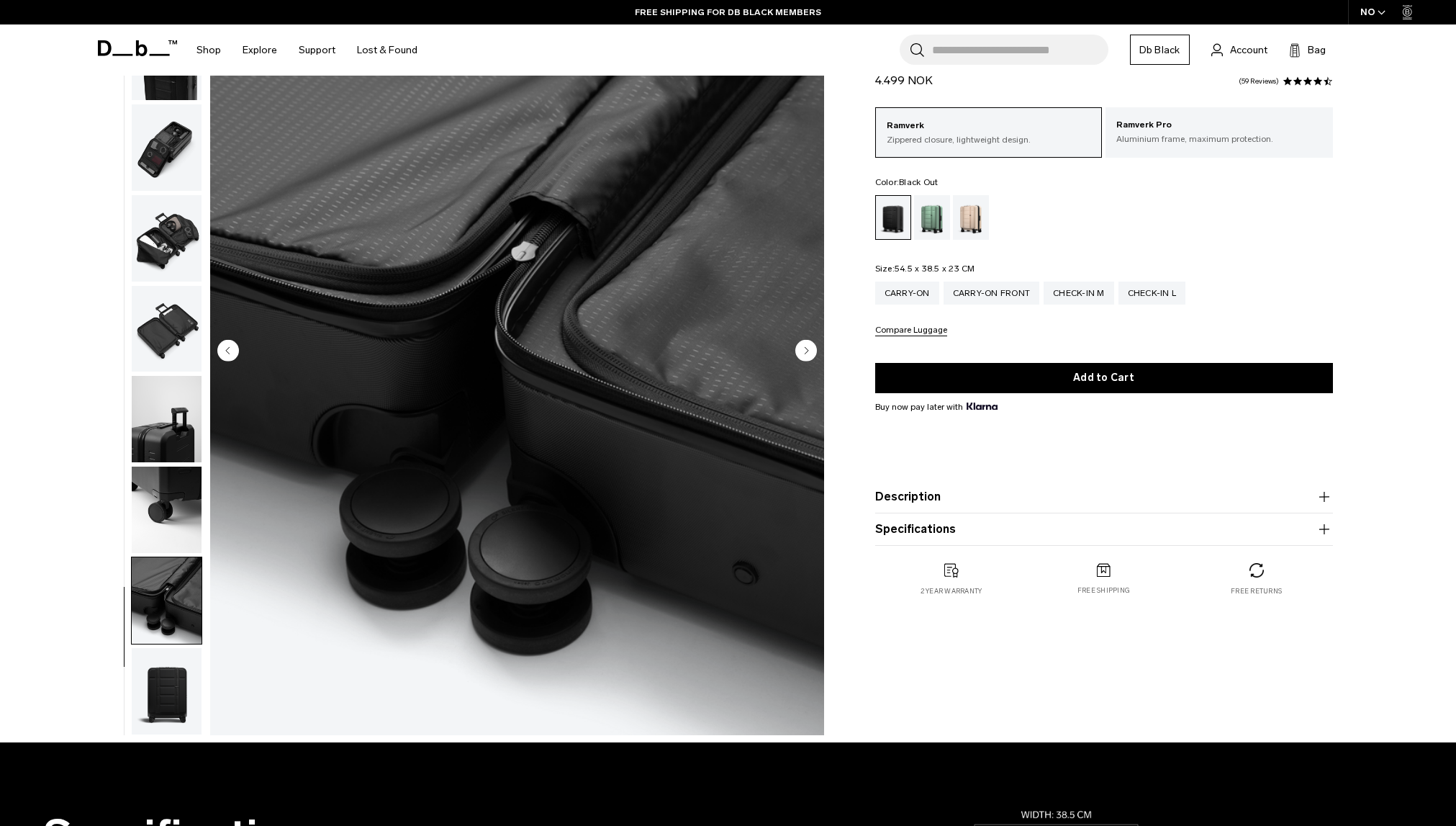
scroll to position [216, 0]
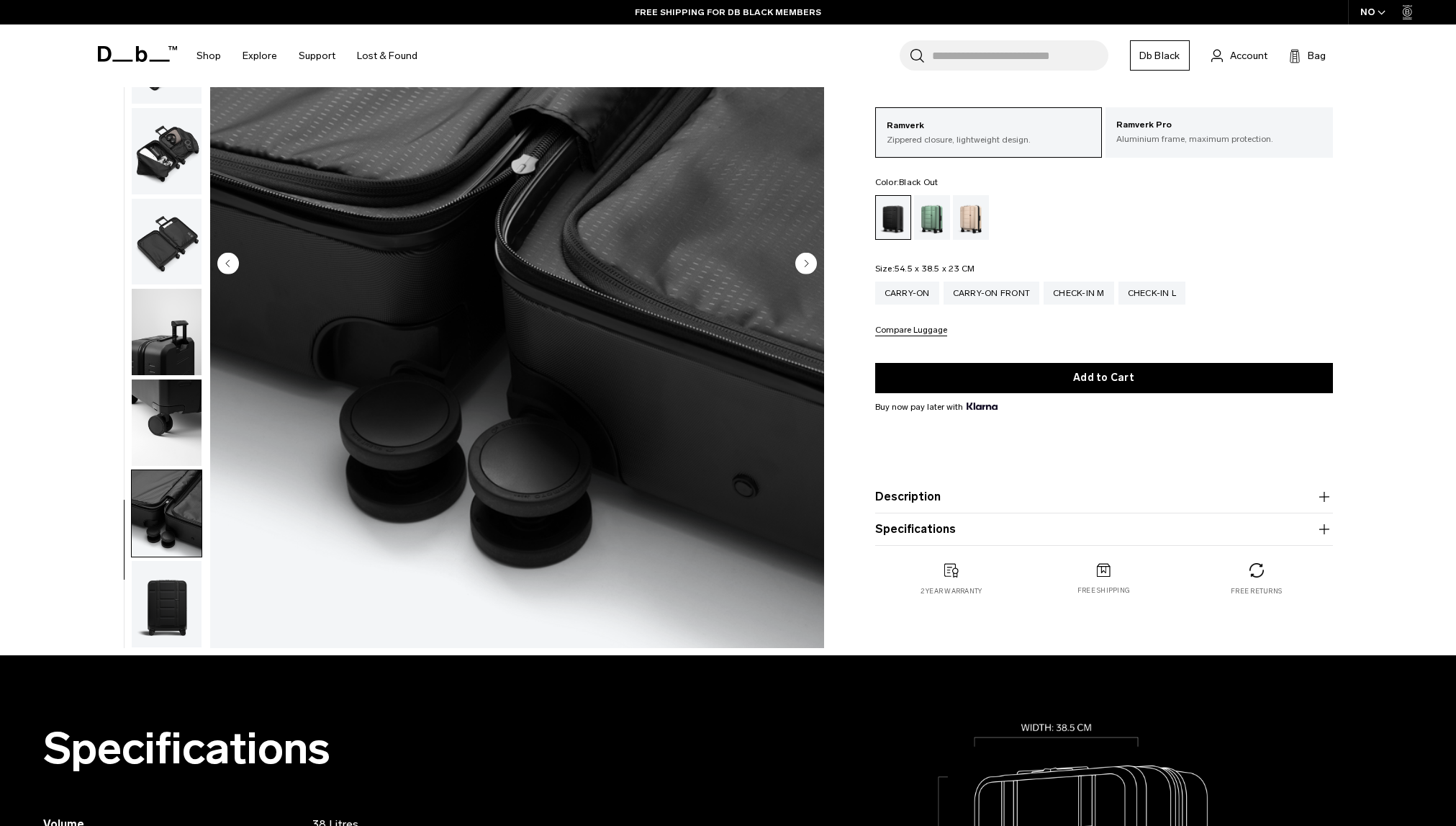
click at [171, 620] on img "button" at bounding box center [166, 604] width 70 height 86
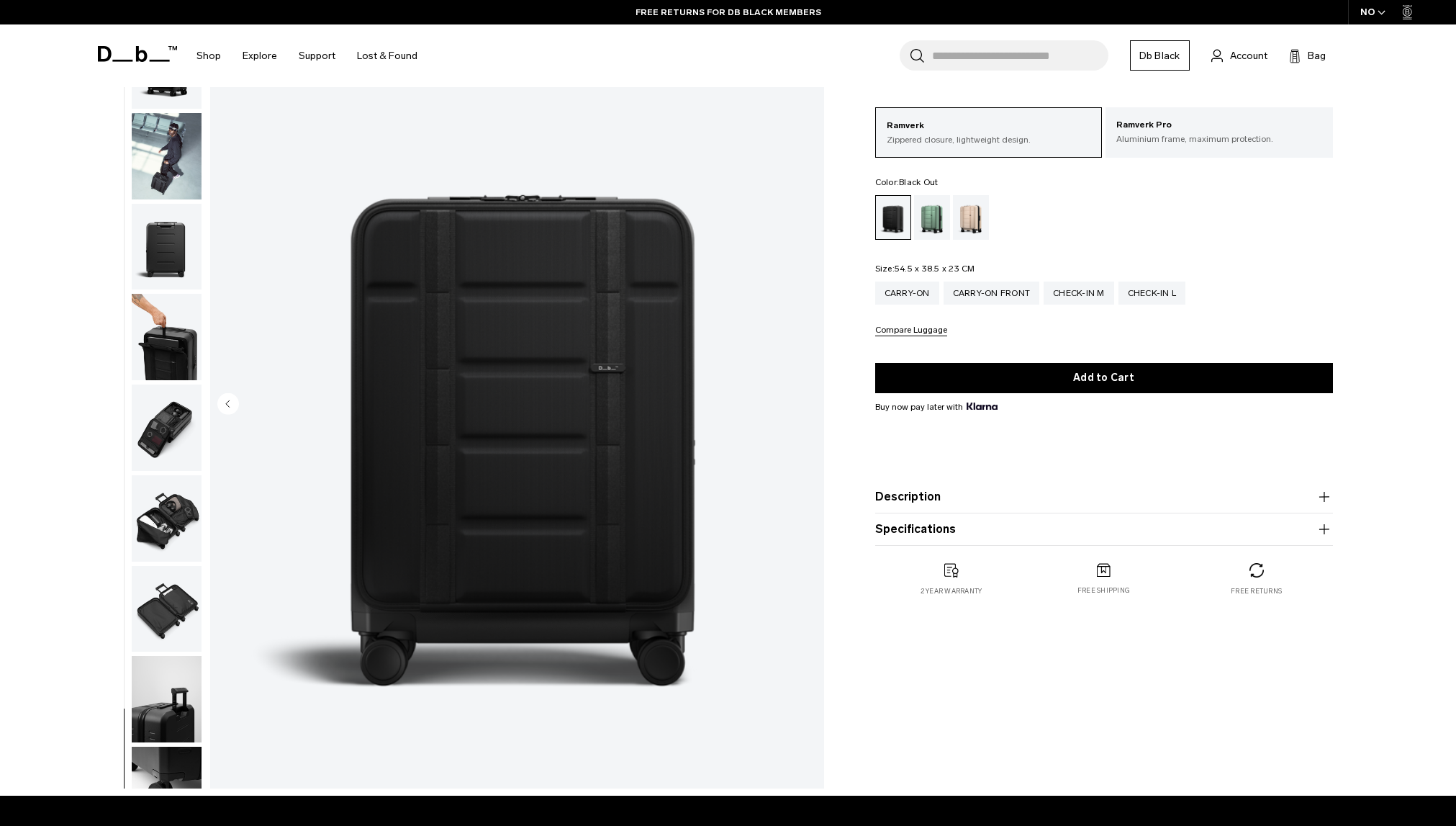
scroll to position [0, 0]
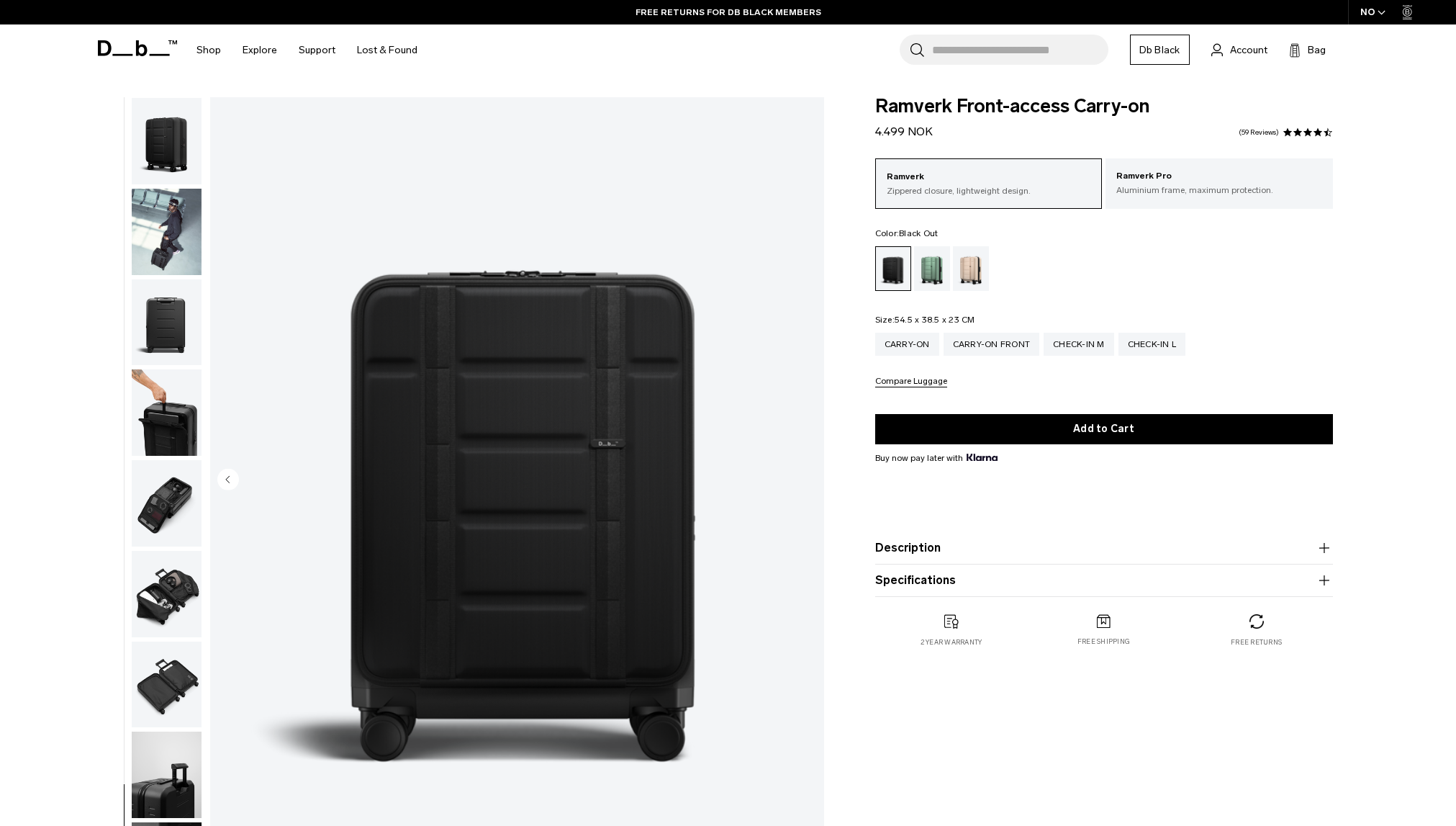
click at [153, 241] on img "button" at bounding box center [166, 232] width 70 height 86
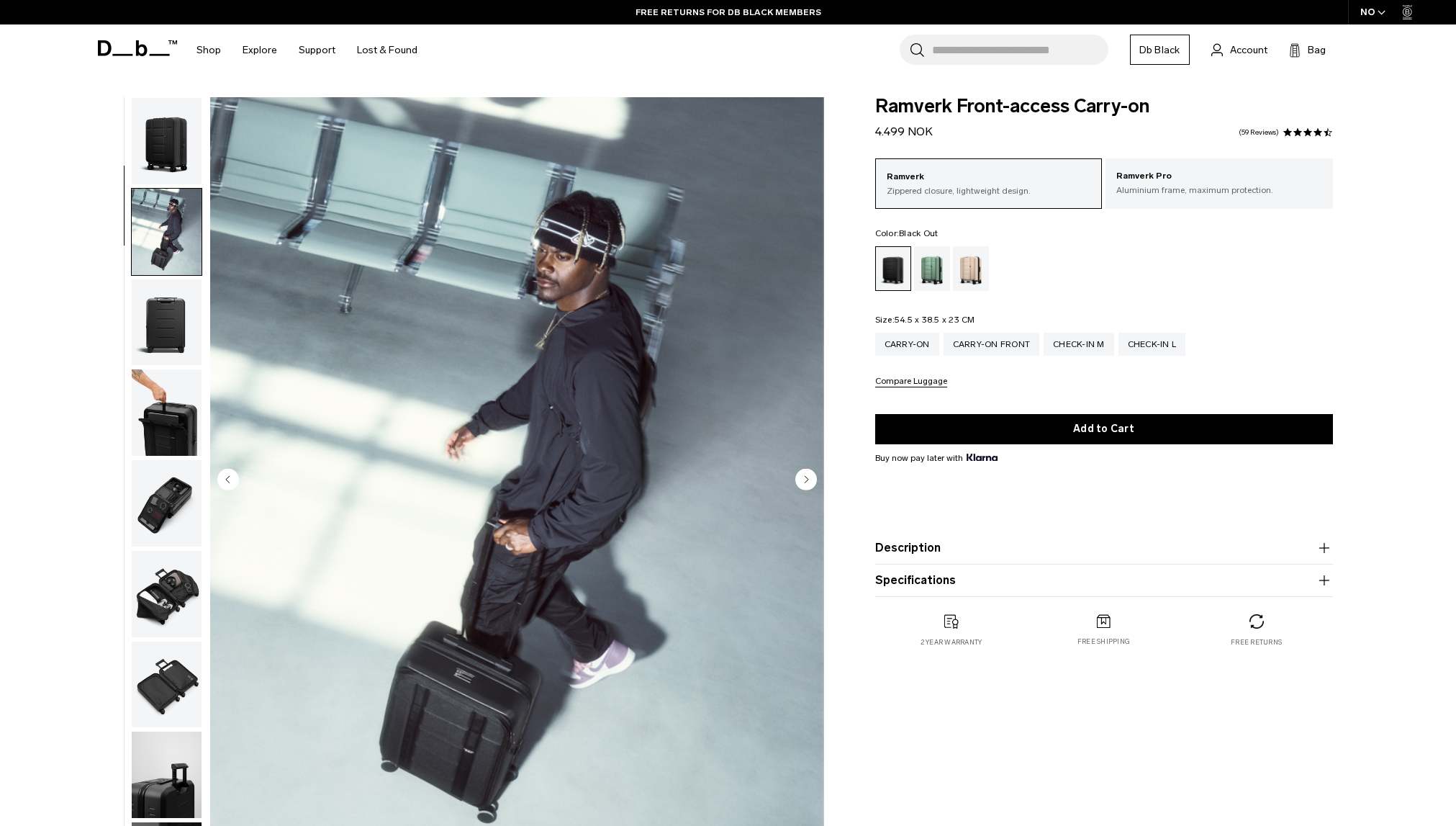
scroll to position [91, 0]
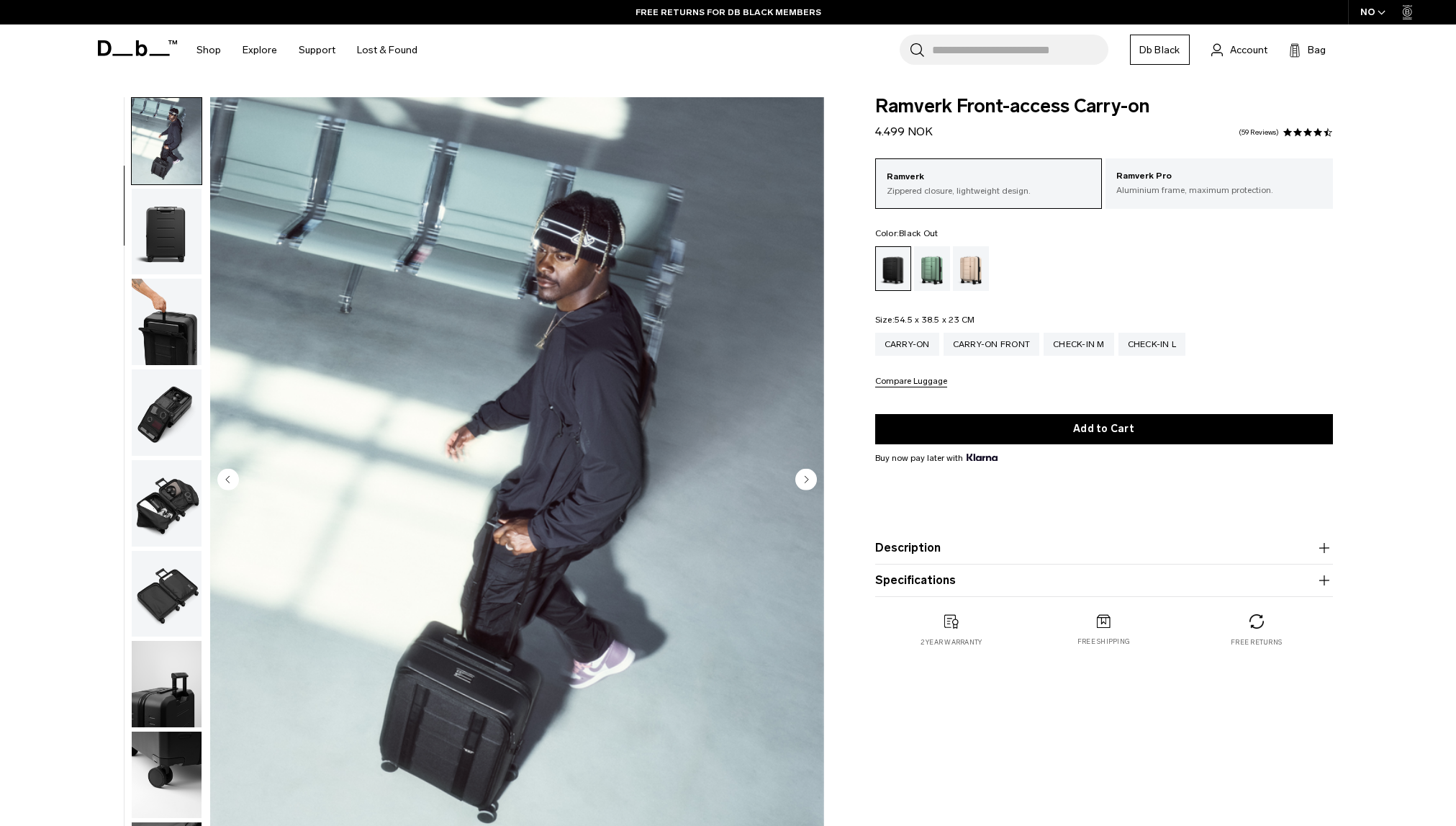
click at [165, 254] on img "button" at bounding box center [166, 232] width 70 height 86
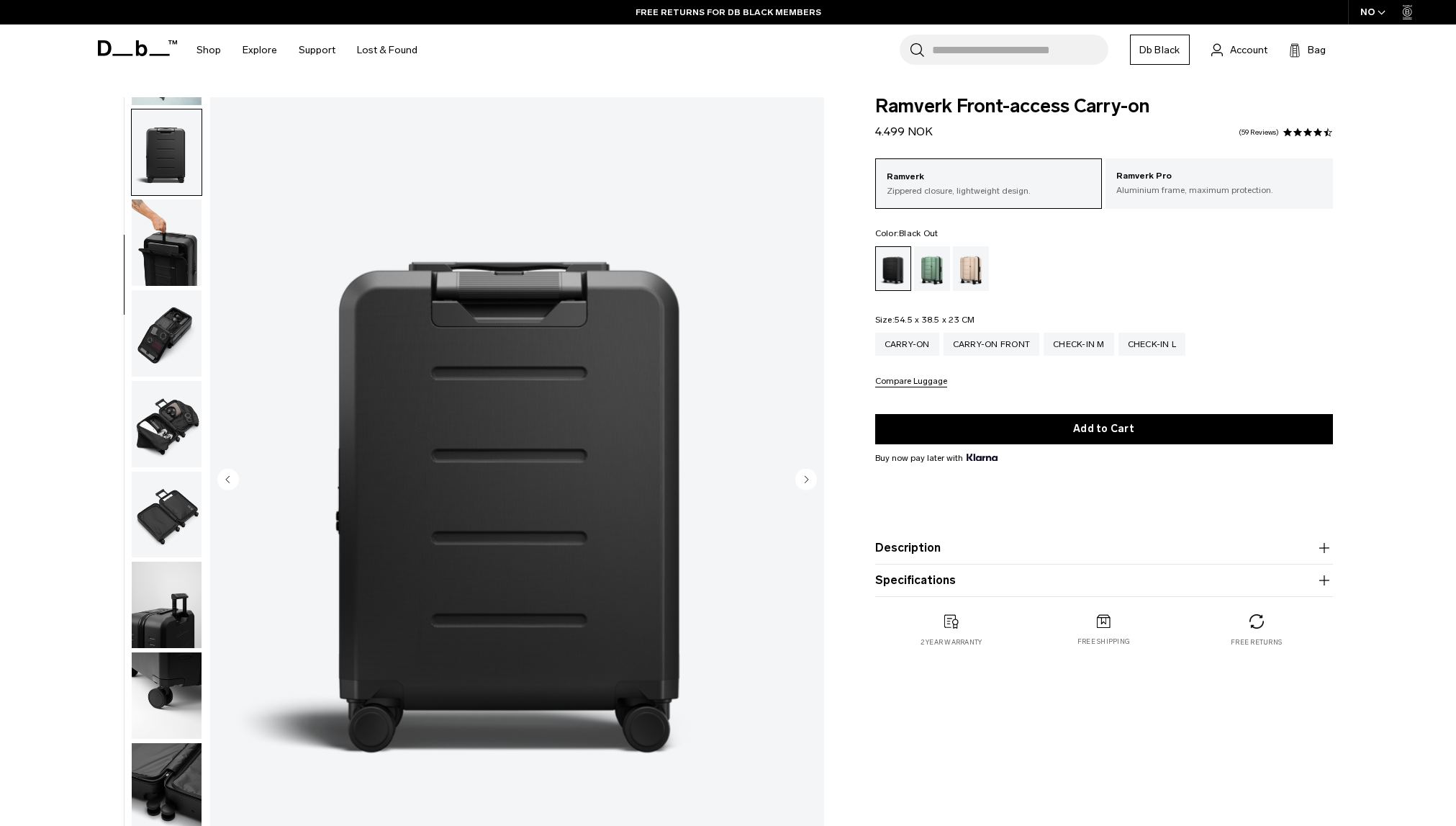
scroll to position [181, 0]
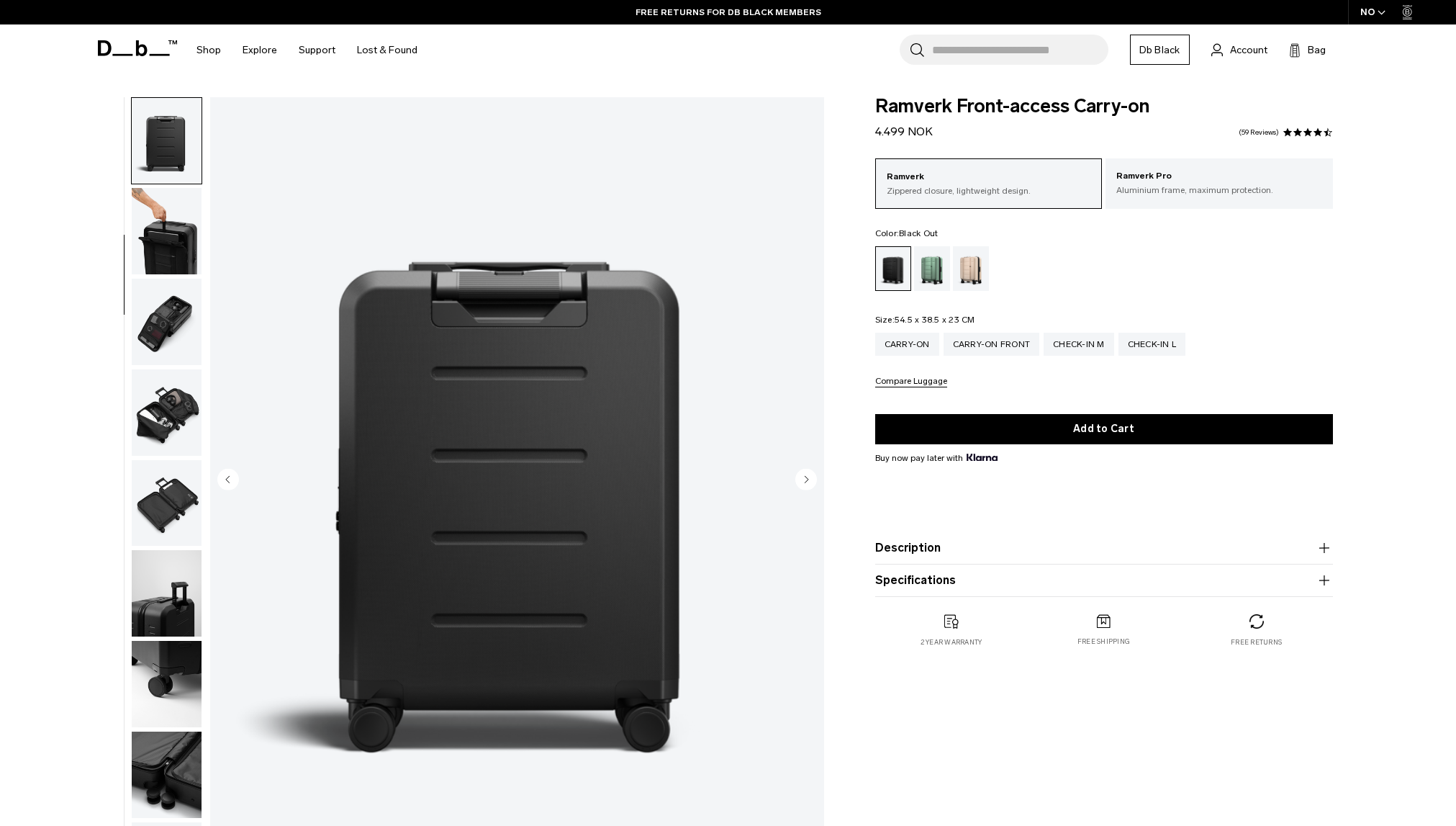
click at [171, 243] on img "button" at bounding box center [166, 231] width 70 height 86
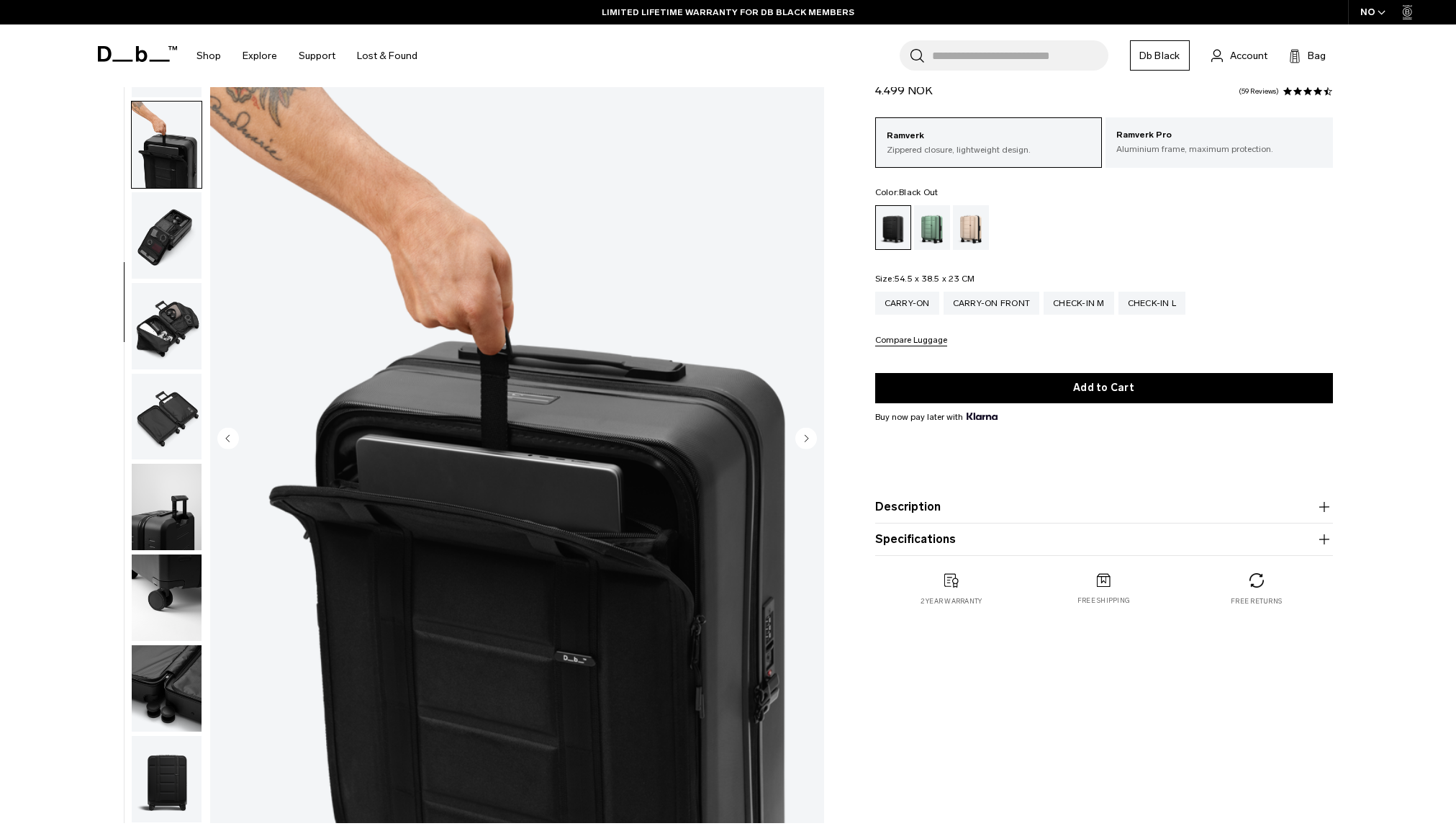
scroll to position [0, 0]
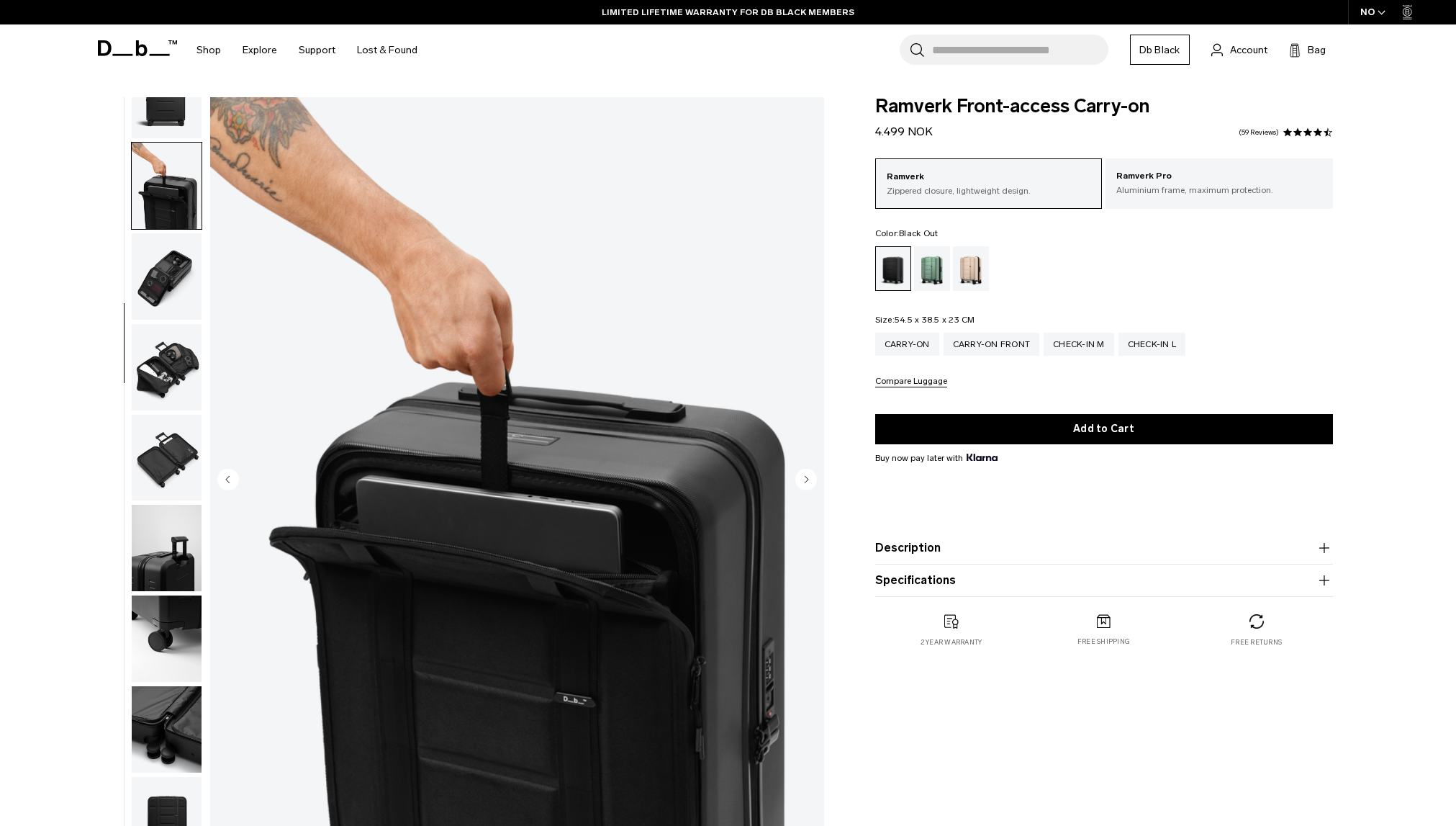
click at [181, 572] on img "button" at bounding box center [166, 548] width 70 height 86
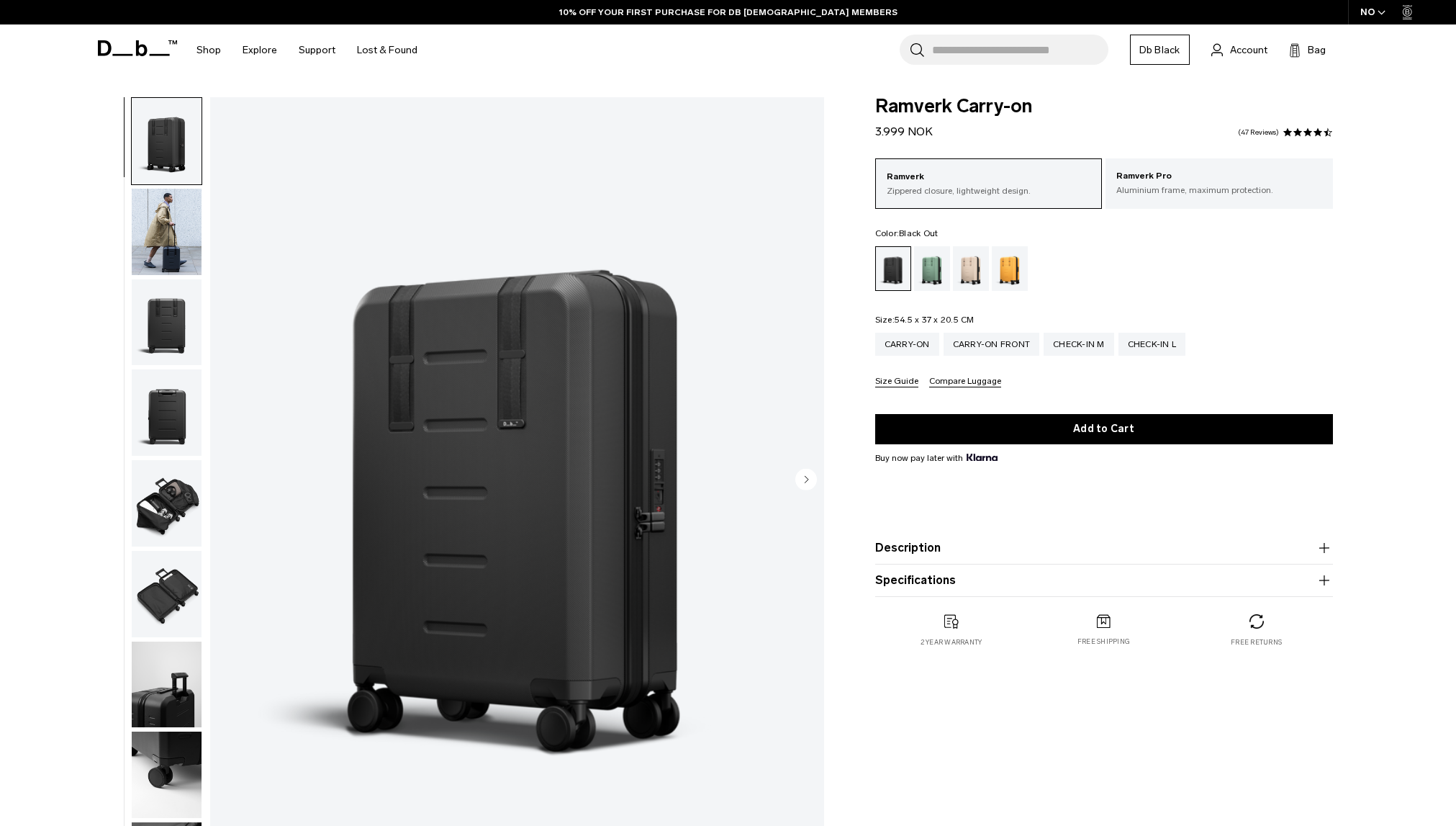
click at [118, 50] on icon at bounding box center [138, 48] width 79 height 16
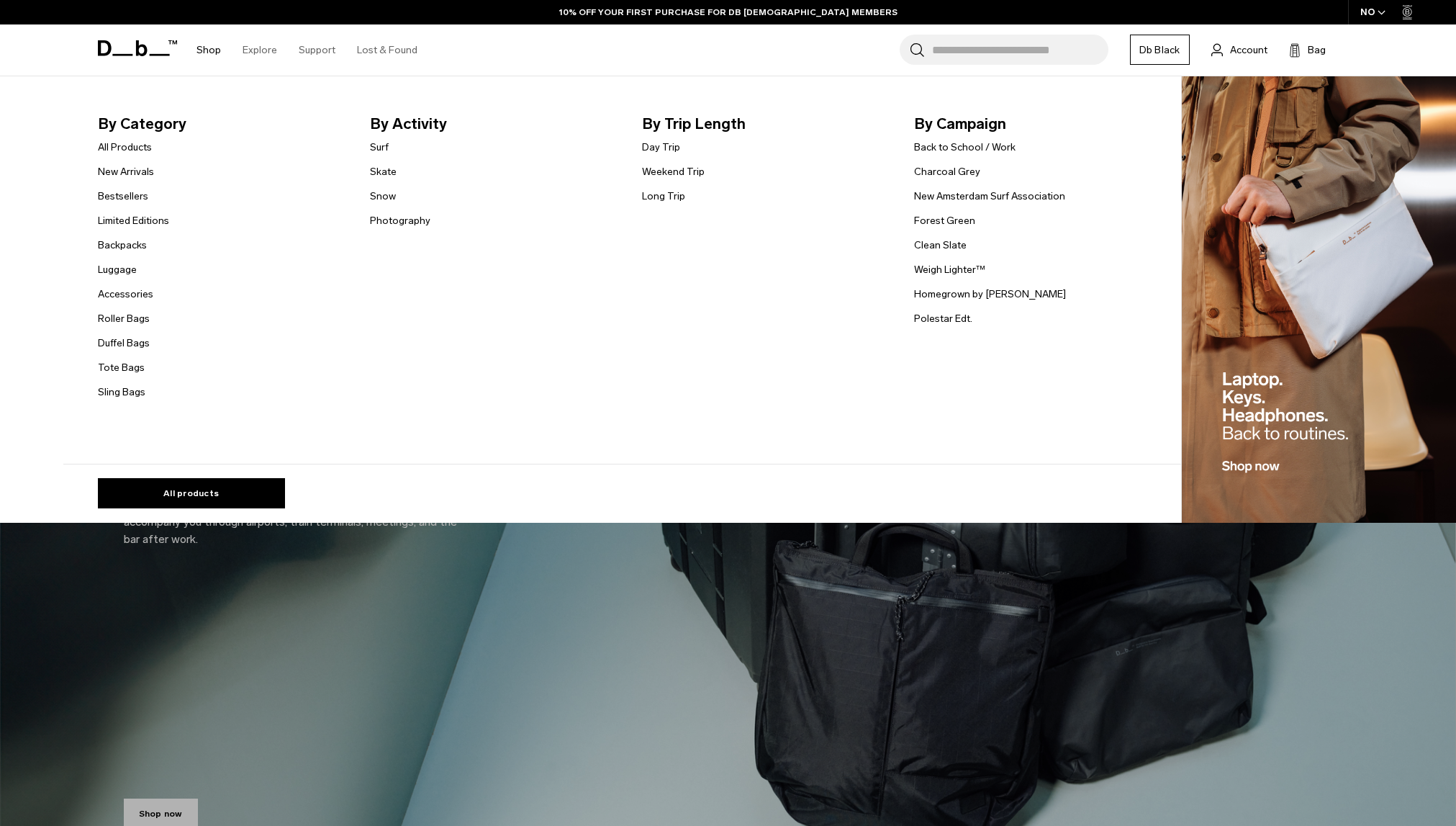
click at [211, 51] on link "Shop" at bounding box center [209, 50] width 24 height 51
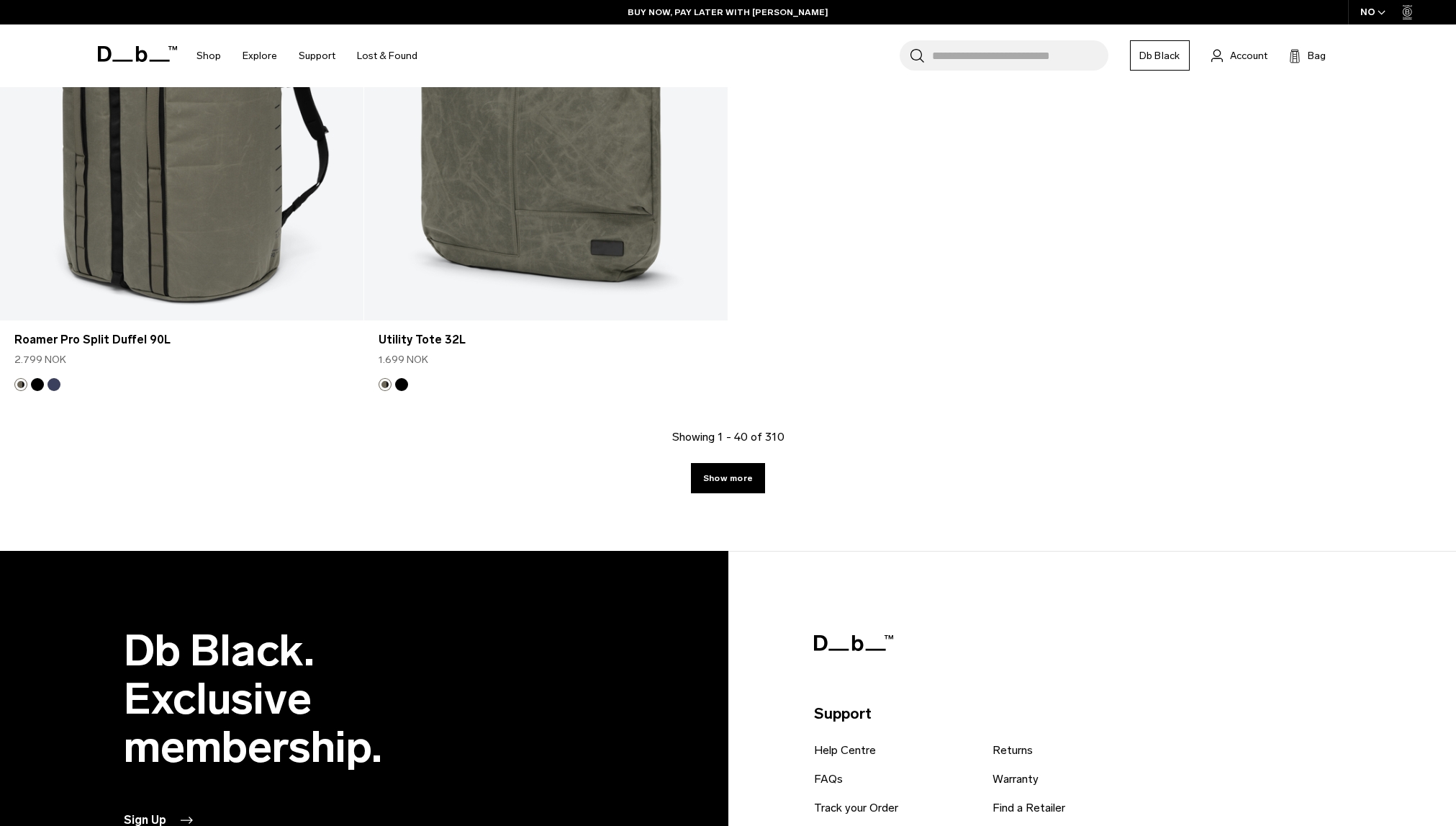
scroll to position [6408, 0]
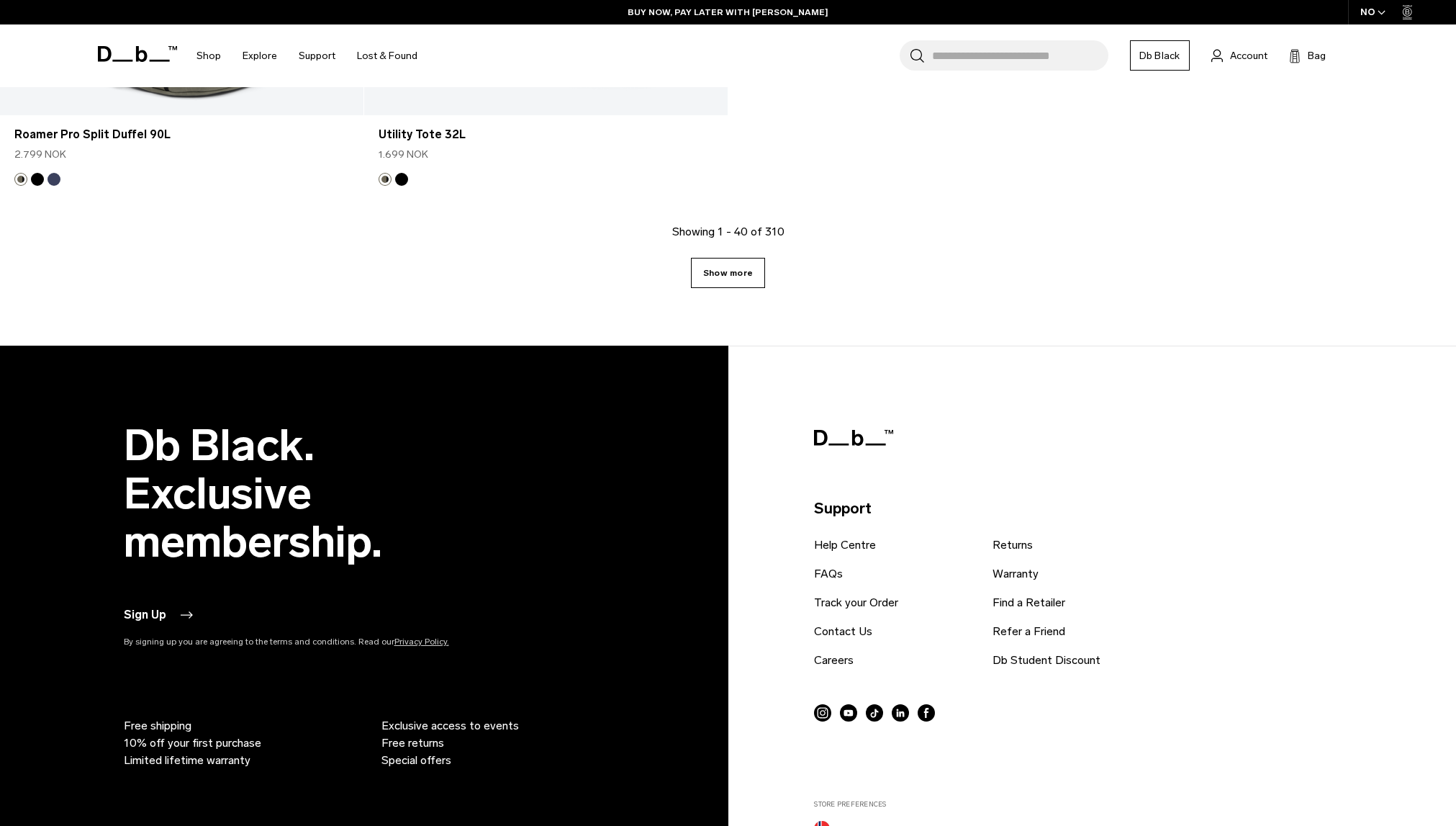
click at [743, 283] on link "Show more" at bounding box center [728, 273] width 74 height 31
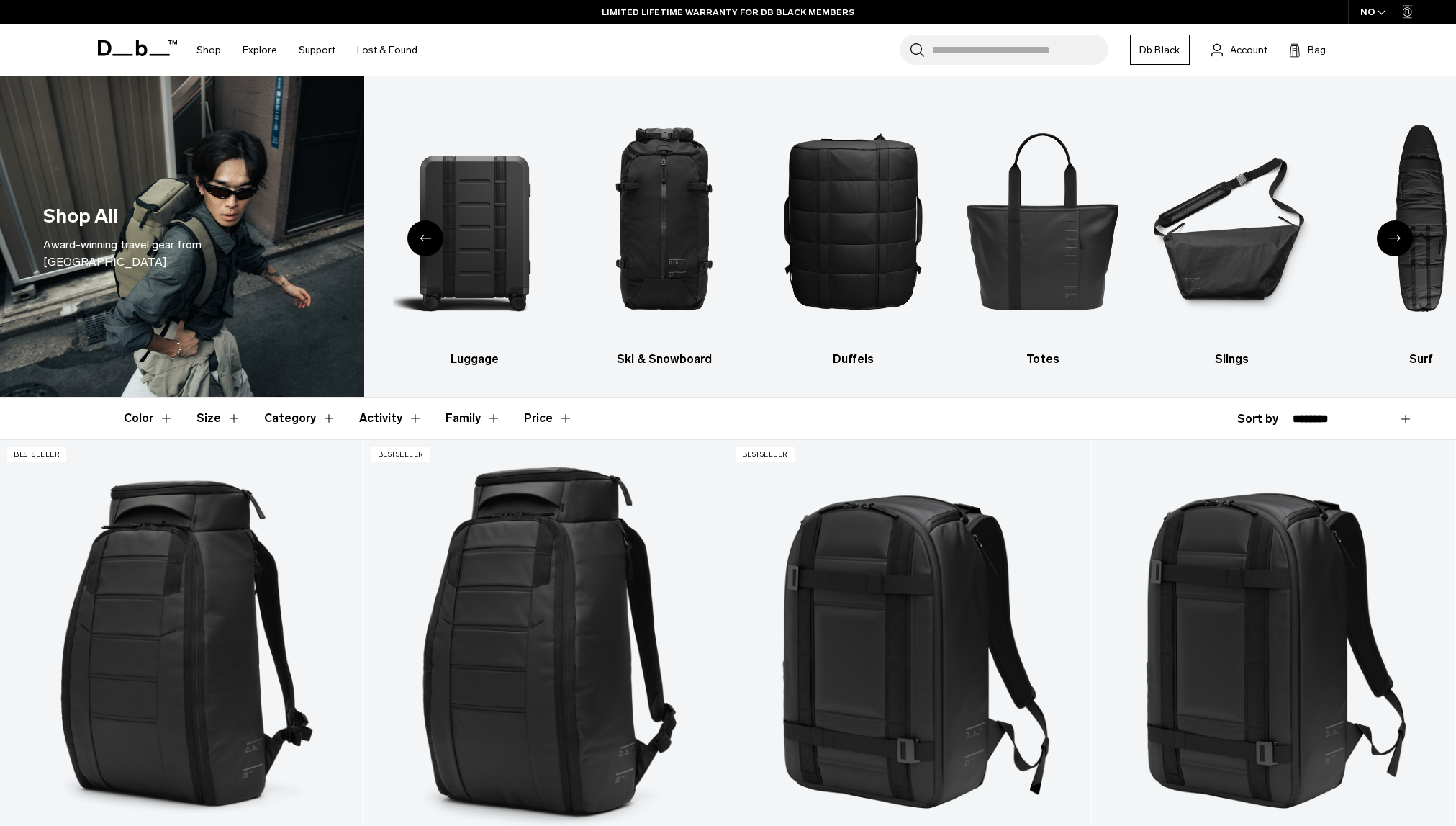
scroll to position [6408, 0]
